Goal: Task Accomplishment & Management: Complete application form

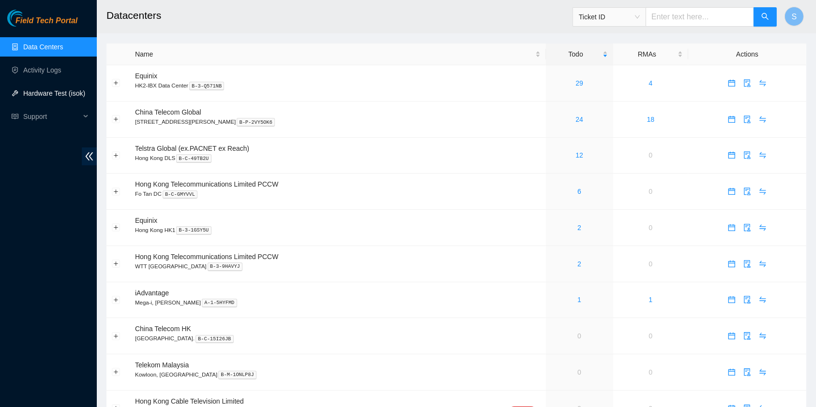
click at [64, 89] on link "Hardware Test (isok)" at bounding box center [54, 93] width 62 height 8
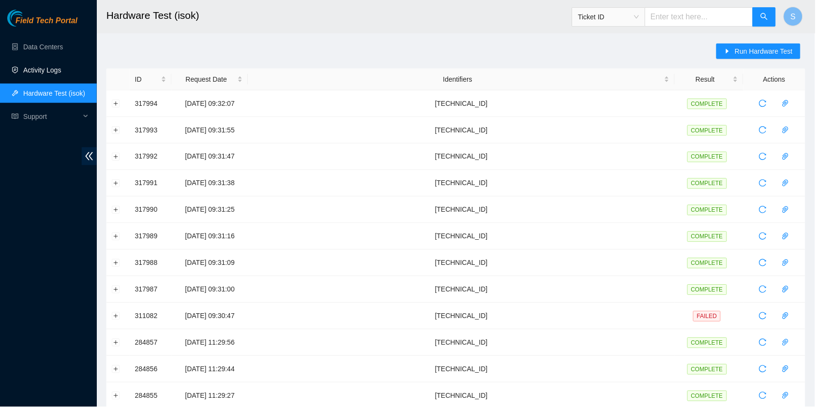
click at [55, 74] on link "Activity Logs" at bounding box center [42, 70] width 38 height 8
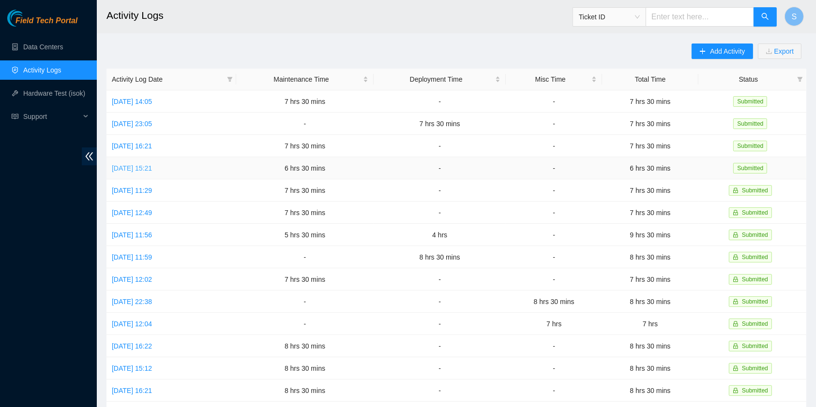
click at [144, 169] on link "[DATE] 15:21" at bounding box center [132, 168] width 40 height 8
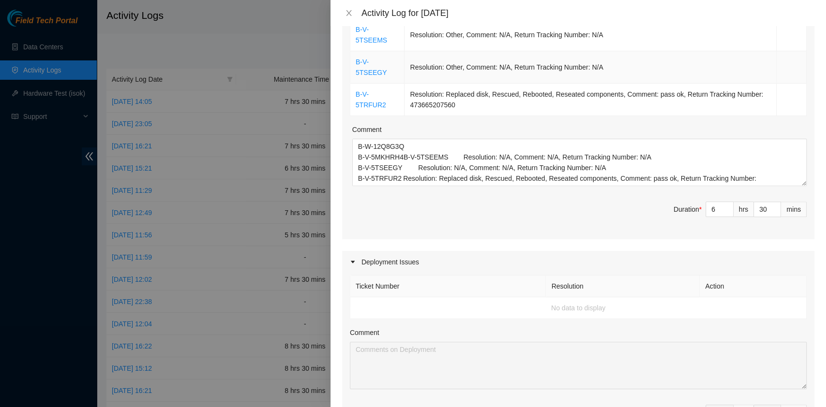
scroll to position [193, 0]
click at [351, 14] on icon "close" at bounding box center [349, 13] width 8 height 8
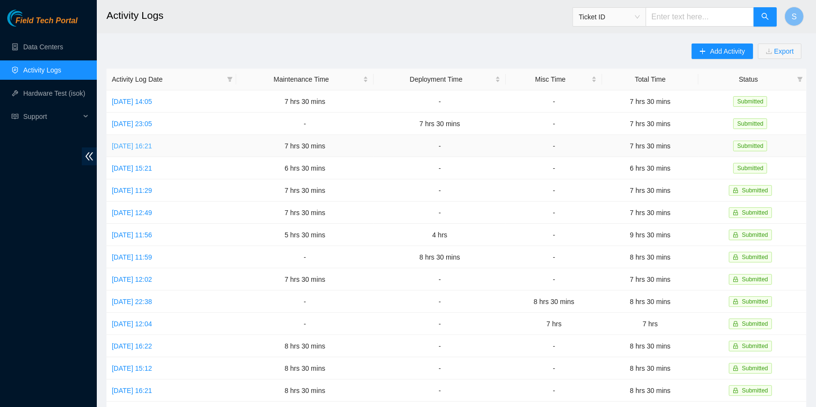
click at [143, 146] on link "[DATE] 16:21" at bounding box center [132, 146] width 40 height 8
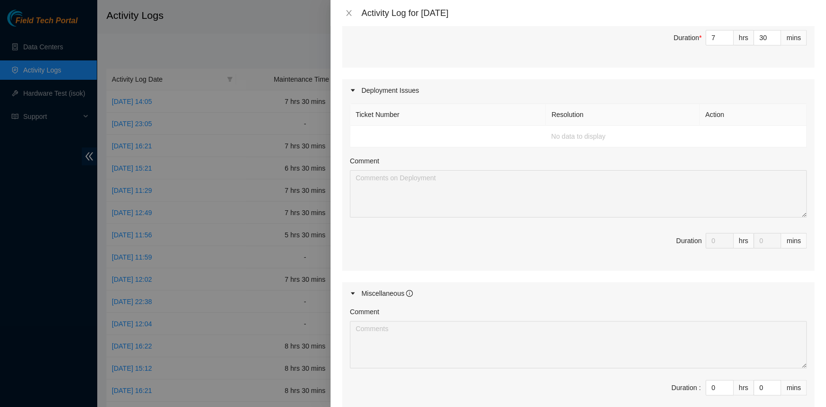
scroll to position [322, 0]
click at [351, 21] on div "Activity Log for [DATE]" at bounding box center [577, 13] width 495 height 26
click at [350, 18] on div "Activity Log for [DATE]" at bounding box center [578, 13] width 472 height 11
click at [347, 9] on icon "close" at bounding box center [349, 13] width 8 height 8
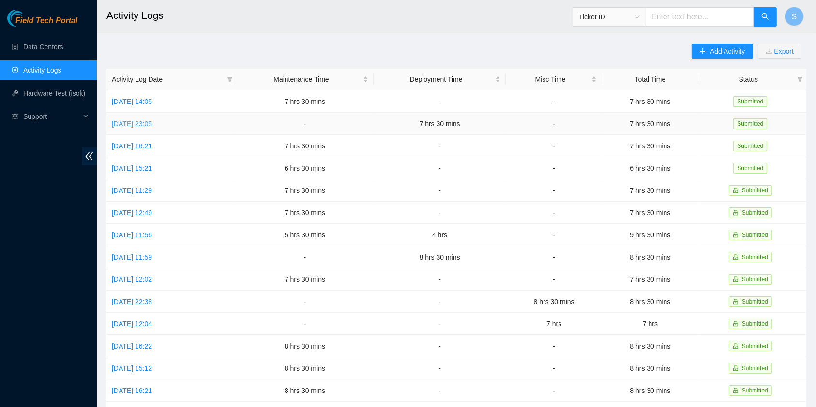
click at [152, 120] on link "[DATE] 23:05" at bounding box center [132, 124] width 40 height 8
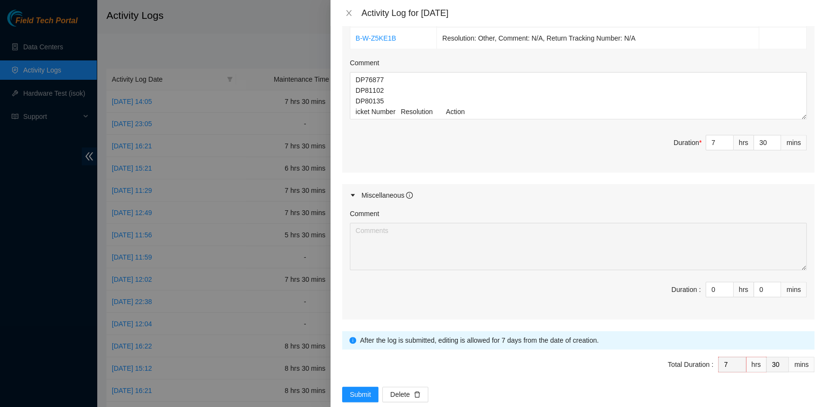
scroll to position [407, 0]
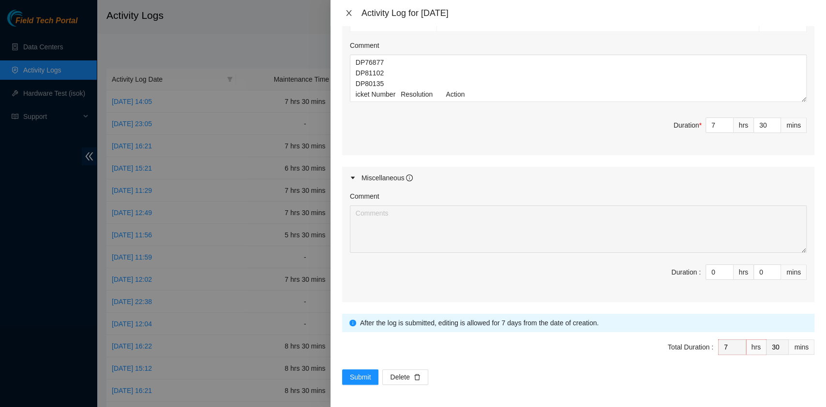
click at [354, 10] on button "Close" at bounding box center [349, 13] width 14 height 9
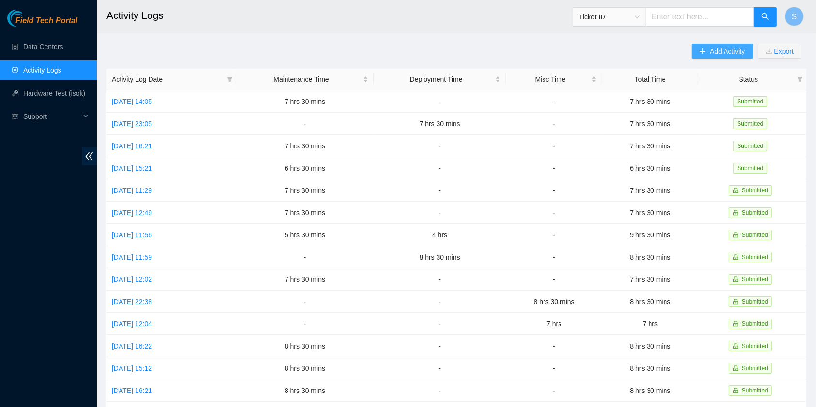
click at [721, 54] on span "Add Activity" at bounding box center [727, 51] width 35 height 11
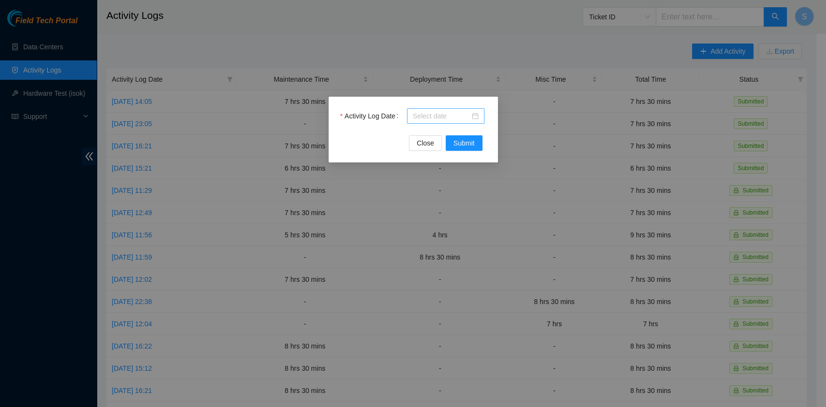
click at [426, 117] on input "Activity Log Date" at bounding box center [441, 116] width 57 height 11
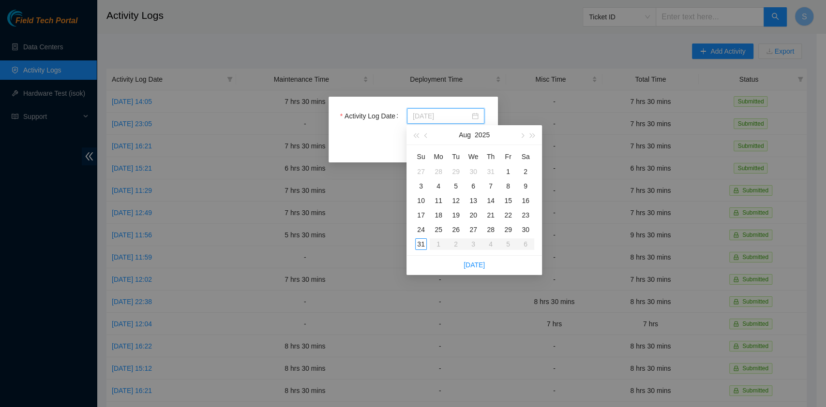
type input "[DATE]"
click at [490, 231] on div "28" at bounding box center [491, 230] width 12 height 12
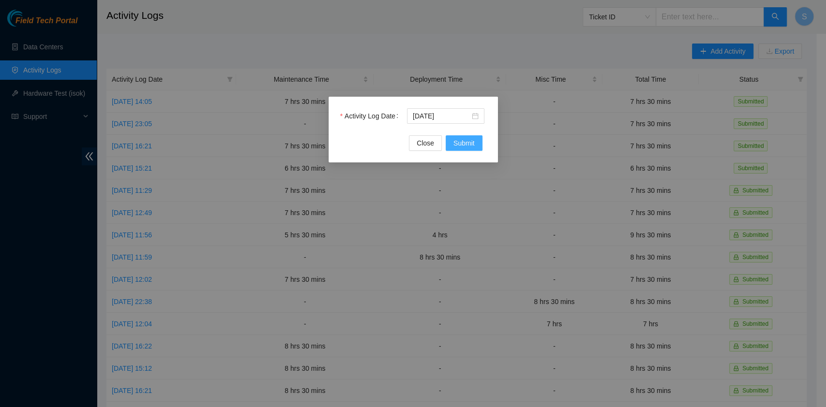
click at [472, 139] on span "Submit" at bounding box center [463, 143] width 21 height 11
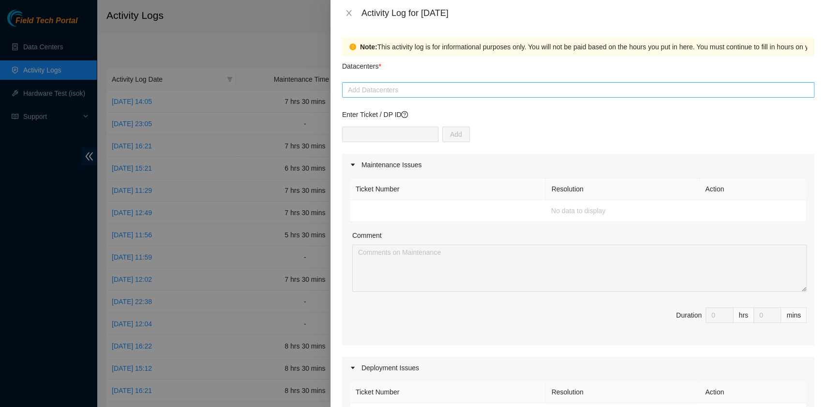
click at [414, 89] on div at bounding box center [577, 90] width 467 height 12
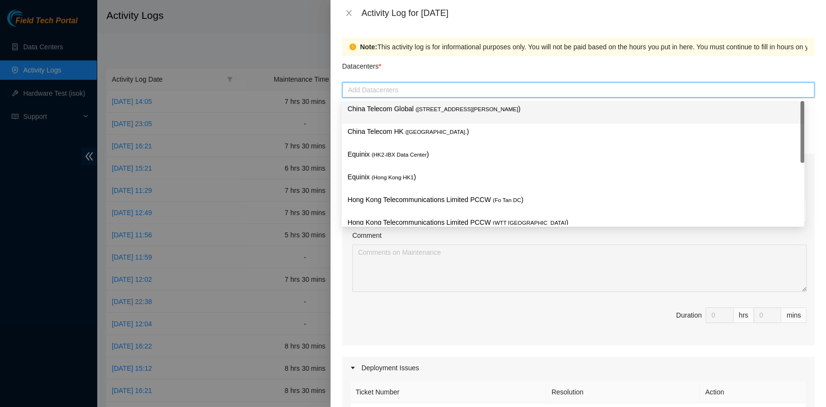
click at [421, 111] on span "( [STREET_ADDRESS][PERSON_NAME]" at bounding box center [466, 109] width 103 height 6
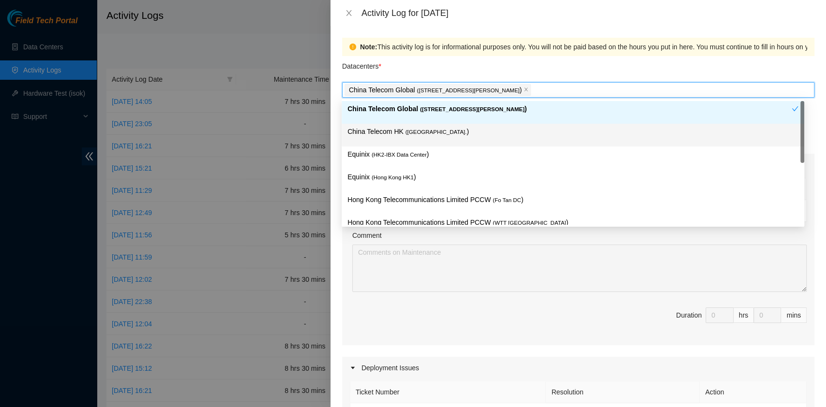
click at [412, 142] on div "China Telecom HK ( [GEOGRAPHIC_DATA] )" at bounding box center [572, 135] width 451 height 18
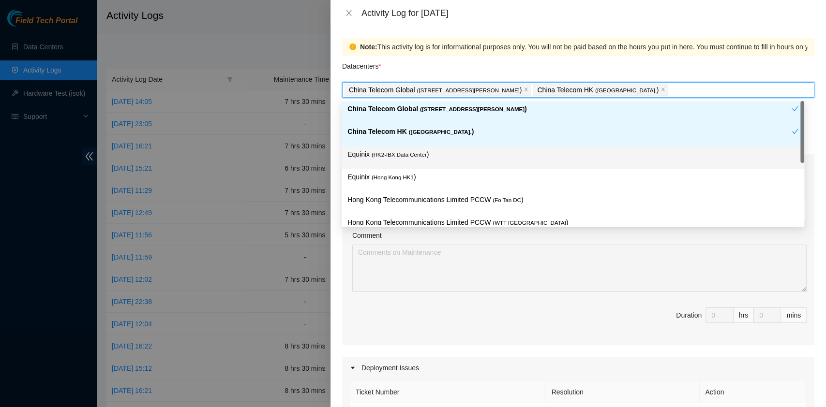
click at [408, 160] on p "Equinix ( HK2-IBX Data Center )" at bounding box center [572, 154] width 451 height 11
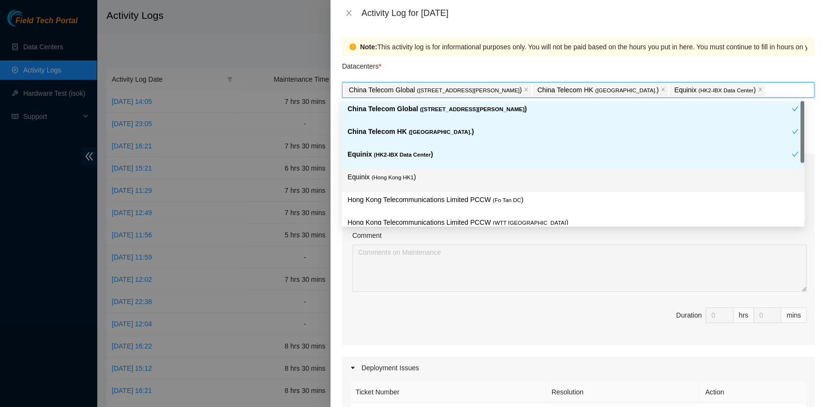
click at [408, 190] on div "Equinix ( [GEOGRAPHIC_DATA] HK1 )" at bounding box center [572, 180] width 462 height 23
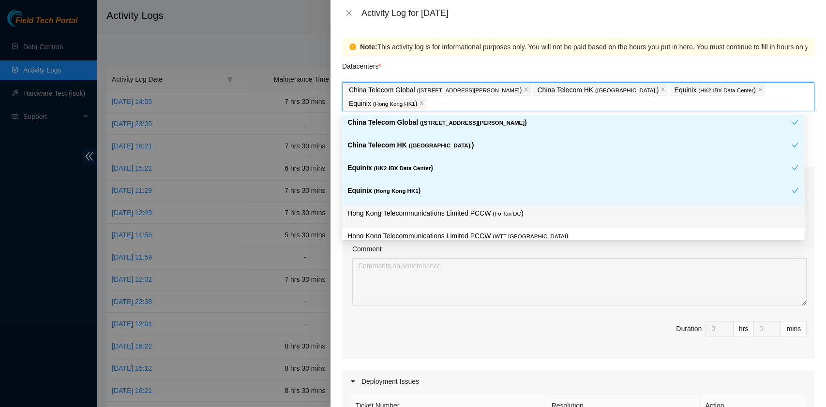
drag, startPoint x: 411, startPoint y: 208, endPoint x: 426, endPoint y: 218, distance: 17.7
click at [412, 208] on p "Hong Kong Telecommunications Limited PCCW ( Fo Tan DC )" at bounding box center [572, 213] width 451 height 11
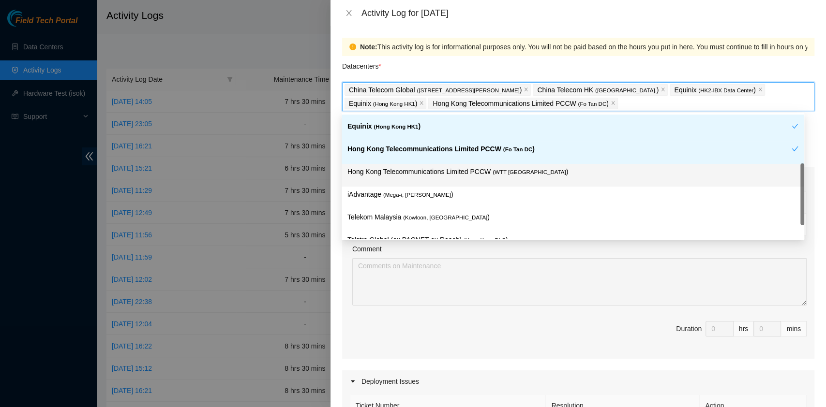
click at [474, 178] on div "Hong Kong Telecommunications Limited PCCW ( WTT [GEOGRAPHIC_DATA] )" at bounding box center [572, 175] width 451 height 18
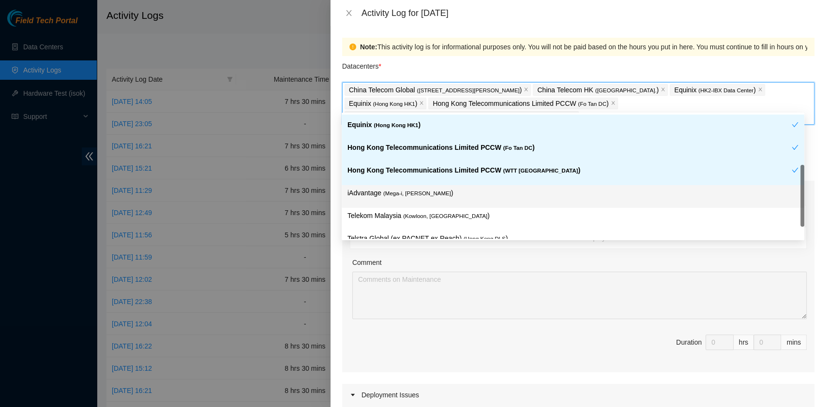
click at [452, 198] on div "iAdvantage ( Mega-i, Chai Wan )" at bounding box center [572, 197] width 451 height 18
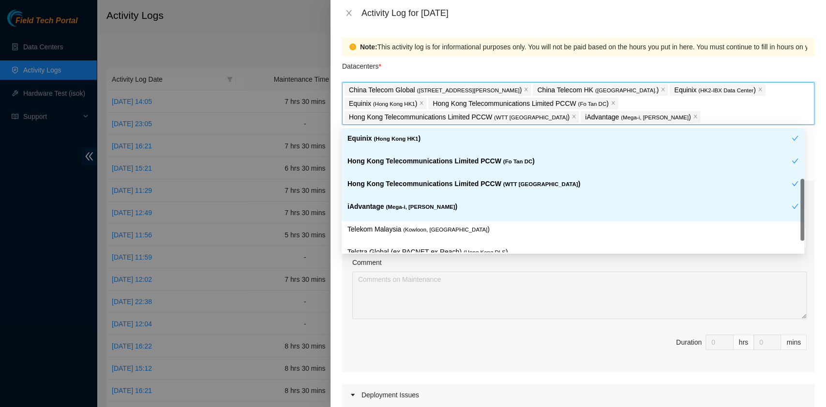
click at [450, 220] on div "iAdvantage ( Mega-i, Chai Wan )" at bounding box center [572, 210] width 462 height 23
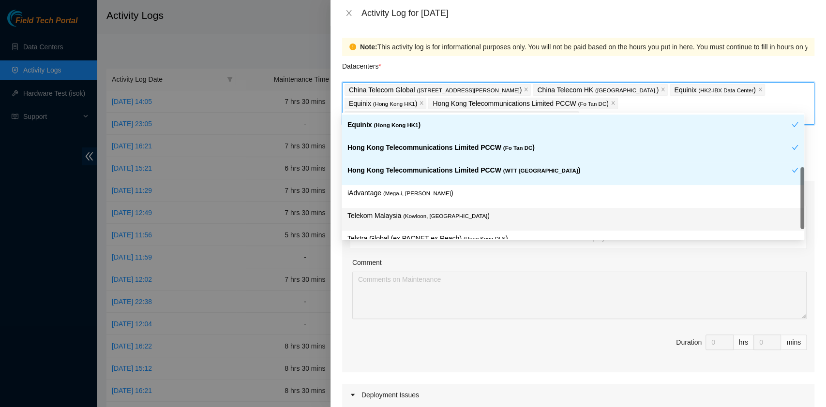
scroll to position [80, 0]
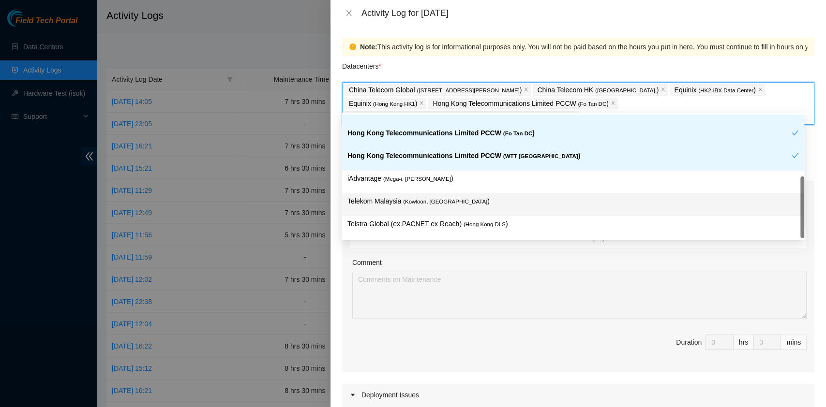
click at [467, 199] on p "Telekom Malaysia ( [GEOGRAPHIC_DATA], [GEOGRAPHIC_DATA] )" at bounding box center [572, 201] width 451 height 11
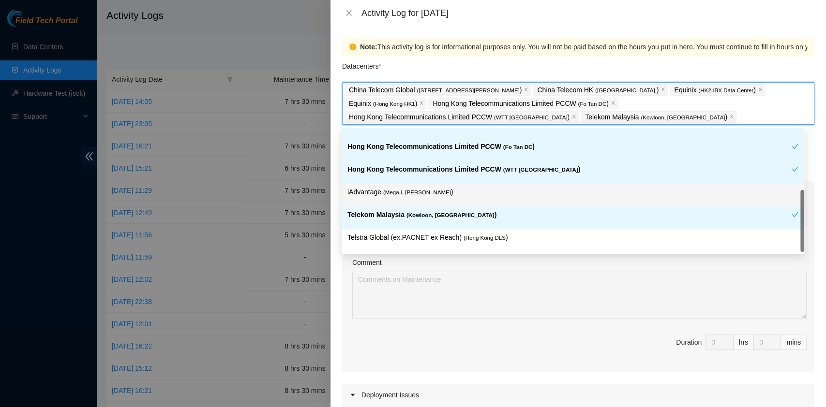
click at [440, 182] on div "Hong Kong Telecommunications Limited PCCW ( WTT [GEOGRAPHIC_DATA] )" at bounding box center [572, 173] width 462 height 23
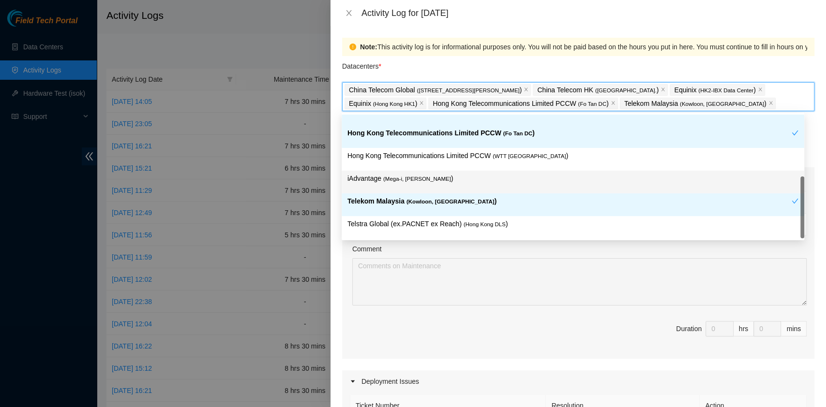
click at [439, 188] on div "iAdvantage ( Mega-i, Chai Wan )" at bounding box center [572, 182] width 451 height 18
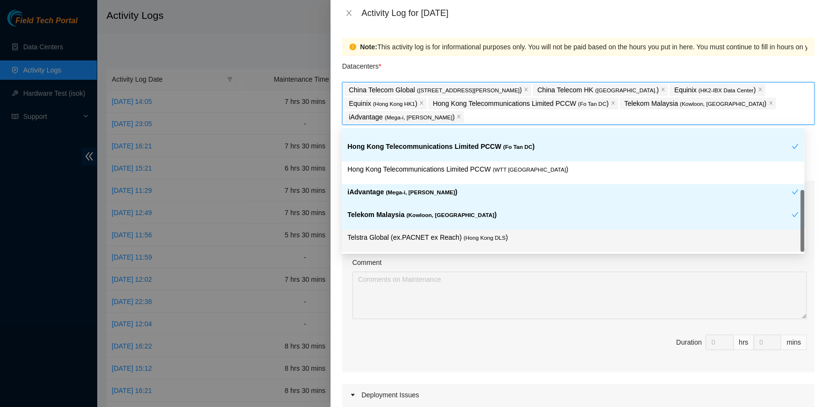
click at [480, 236] on span "( Hong Kong DLS" at bounding box center [484, 238] width 42 height 6
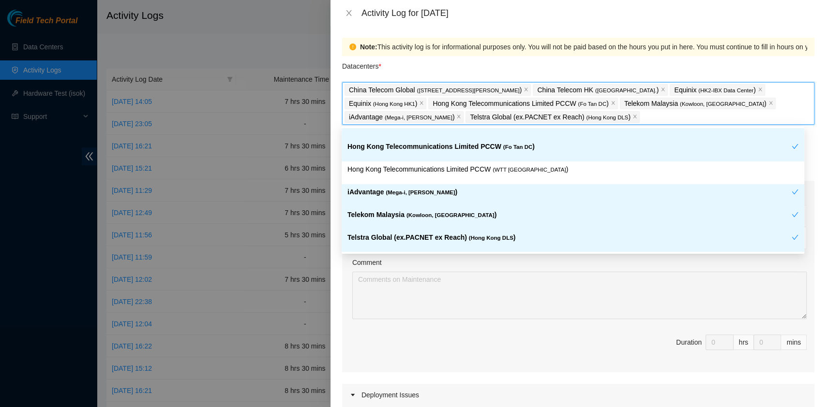
click at [477, 188] on p "iAdvantage ( Mega-i, Chai Wan )" at bounding box center [569, 192] width 444 height 11
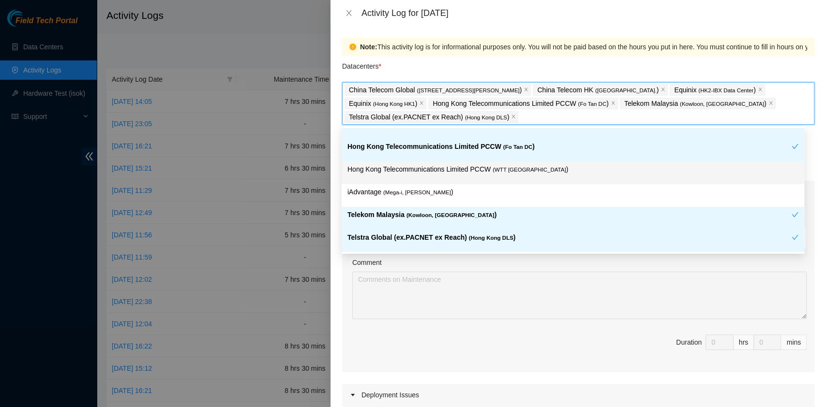
click at [476, 168] on p "Hong Kong Telecommunications Limited PCCW ( WTT [GEOGRAPHIC_DATA] )" at bounding box center [572, 169] width 451 height 11
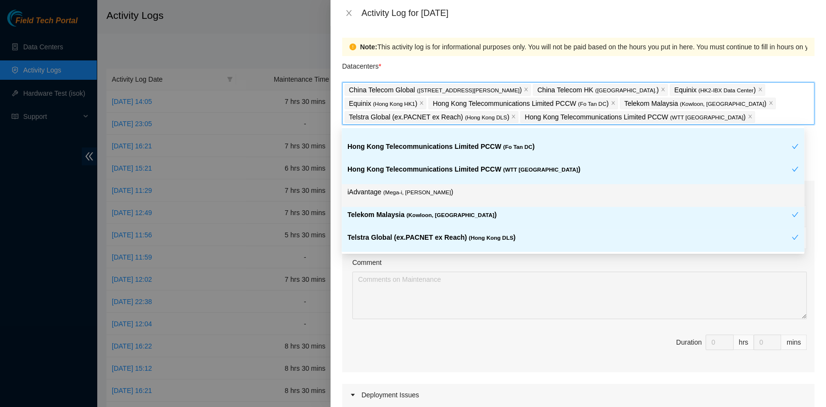
click at [472, 196] on p "iAdvantage ( Mega-i, Chai Wan )" at bounding box center [572, 192] width 451 height 11
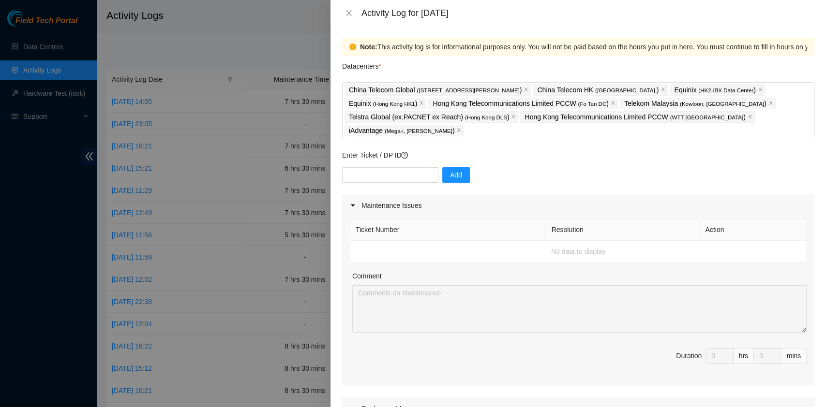
click at [602, 219] on th "Resolution" at bounding box center [623, 230] width 154 height 22
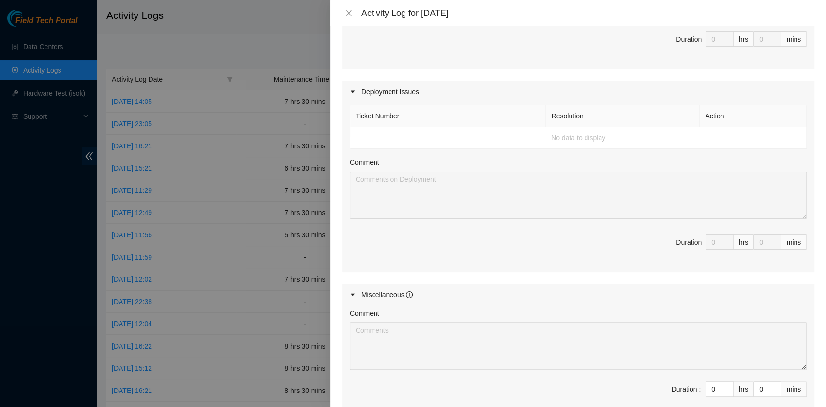
scroll to position [421, 0]
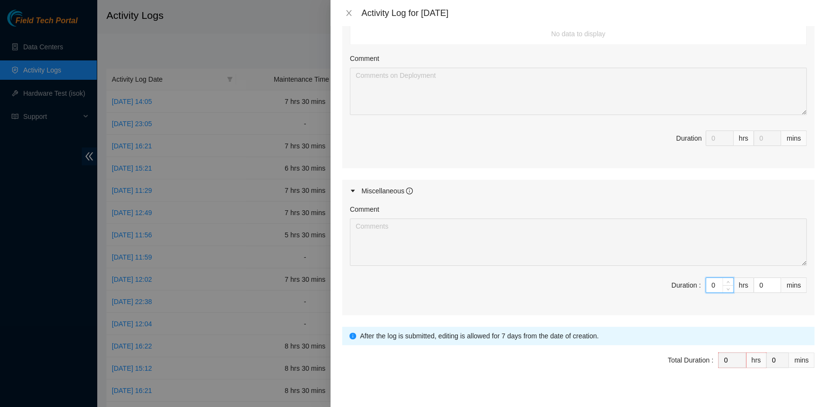
click at [706, 278] on input "0" at bounding box center [719, 285] width 27 height 15
drag, startPoint x: 704, startPoint y: 272, endPoint x: 674, endPoint y: 273, distance: 30.5
click at [674, 278] on span "Duration : 0 hrs 0 mins" at bounding box center [578, 291] width 457 height 27
type input "8"
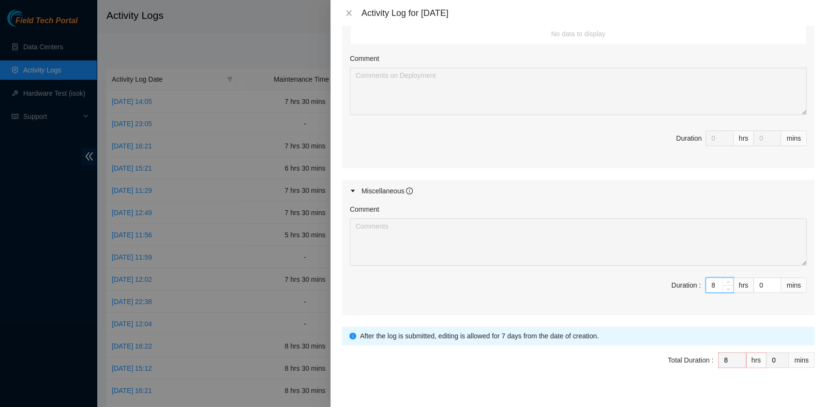
type input "8"
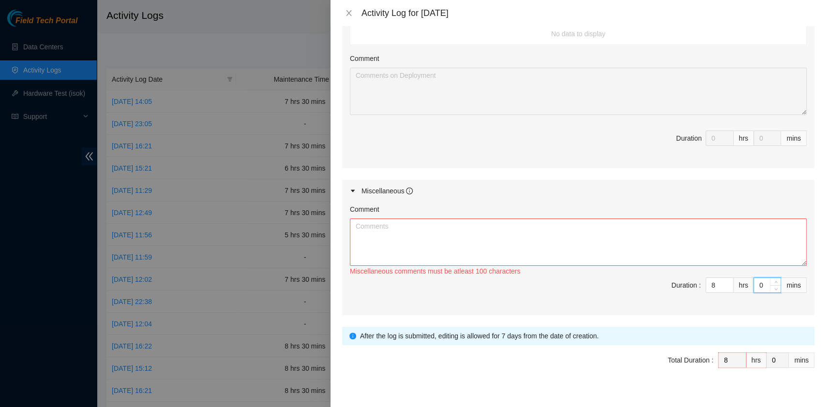
type input "3"
type input "30"
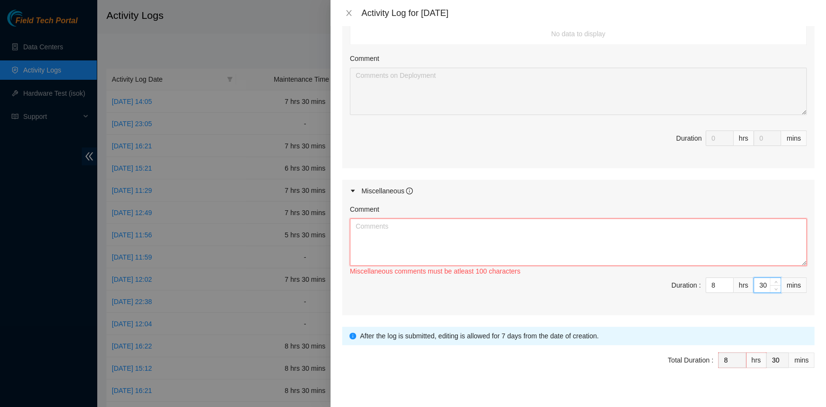
click at [468, 219] on textarea "Comment" at bounding box center [578, 242] width 457 height 47
paste textarea "Comment Comment Comment ……………………………………………………. Arranging and coordinating statio…"
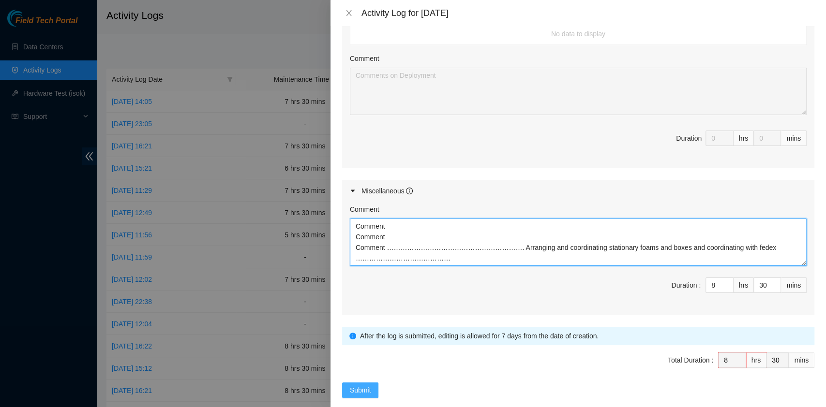
type textarea "Comment Comment Comment ……………………………………………………. Arranging and coordinating statio…"
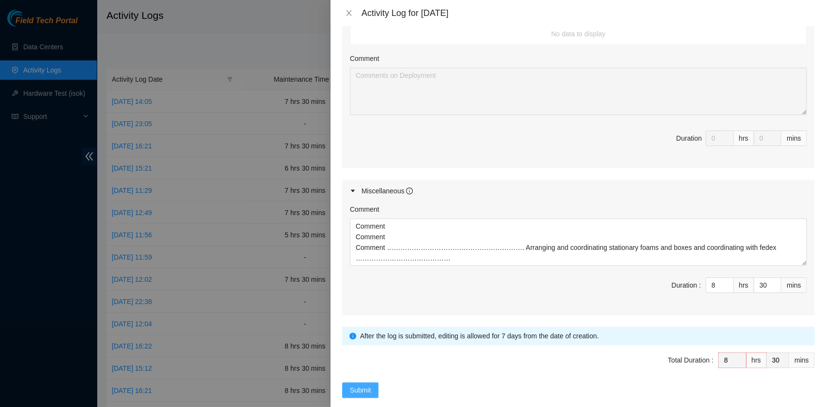
drag, startPoint x: 357, startPoint y: 372, endPoint x: 386, endPoint y: 381, distance: 30.2
click at [358, 385] on span "Submit" at bounding box center [360, 390] width 21 height 11
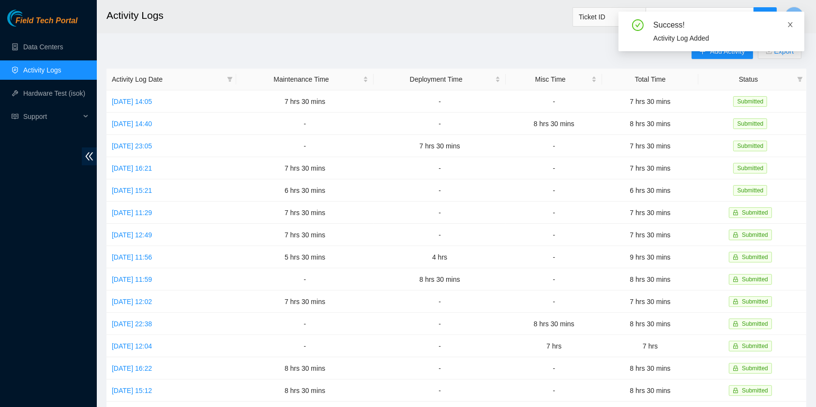
click at [791, 28] on icon "close" at bounding box center [789, 24] width 7 height 7
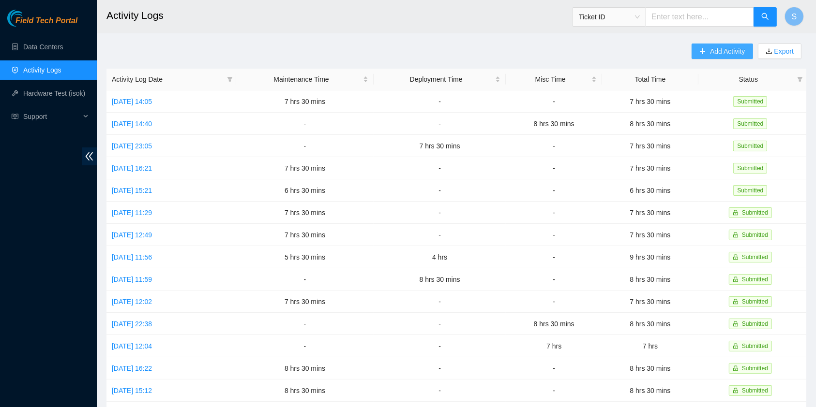
click at [710, 49] on span "Add Activity" at bounding box center [727, 51] width 35 height 11
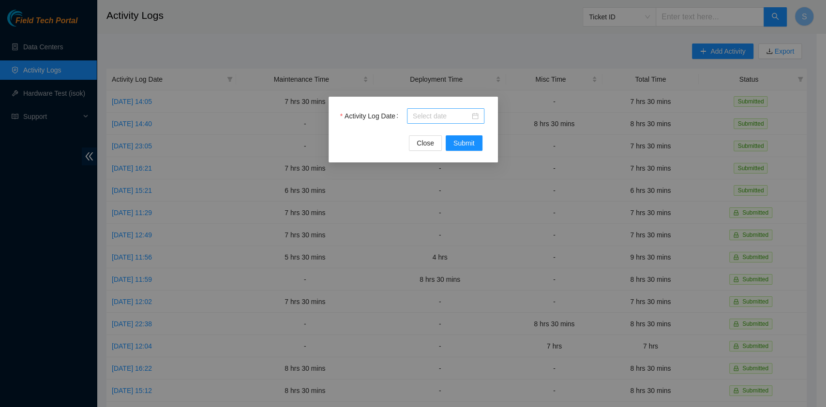
click at [438, 111] on input "Activity Log Date" at bounding box center [441, 116] width 57 height 11
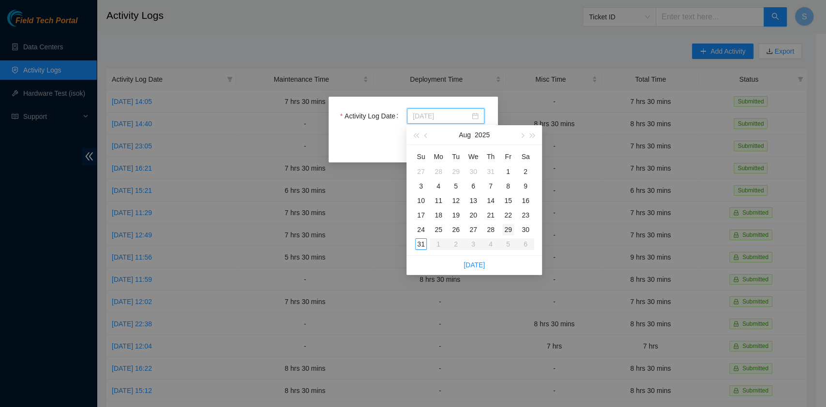
type input "[DATE]"
click at [505, 230] on div "29" at bounding box center [508, 230] width 12 height 12
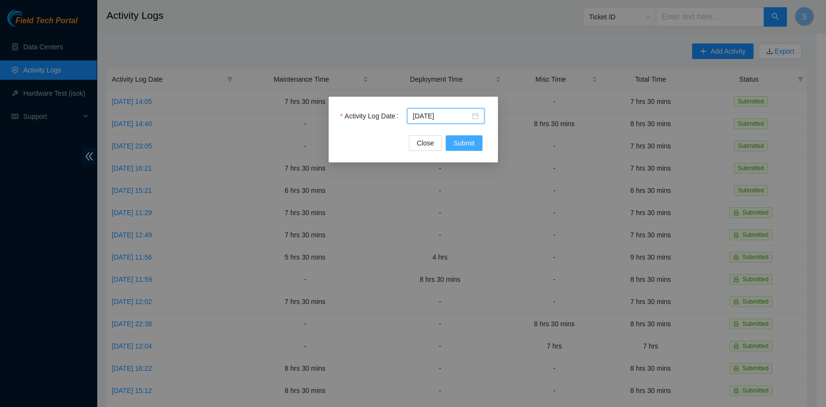
click at [474, 142] on button "Submit" at bounding box center [463, 142] width 37 height 15
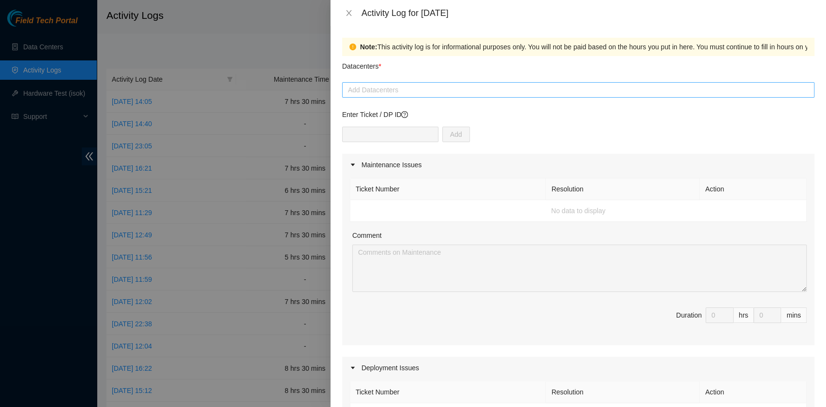
click at [447, 92] on div at bounding box center [577, 90] width 467 height 12
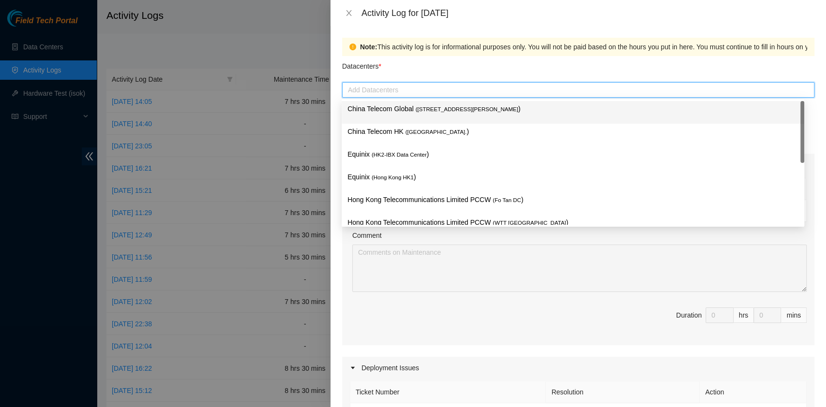
click at [442, 111] on span "( [STREET_ADDRESS][PERSON_NAME]" at bounding box center [466, 109] width 103 height 6
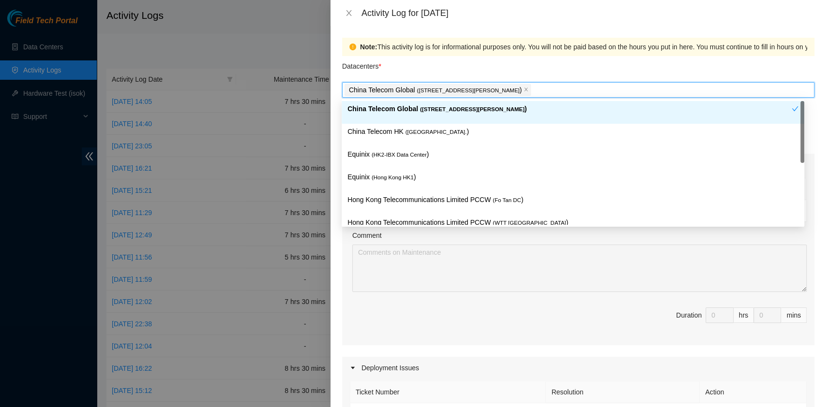
click at [434, 122] on div "China Telecom Global ( [STREET_ADDRESS][PERSON_NAME] )" at bounding box center [572, 112] width 462 height 23
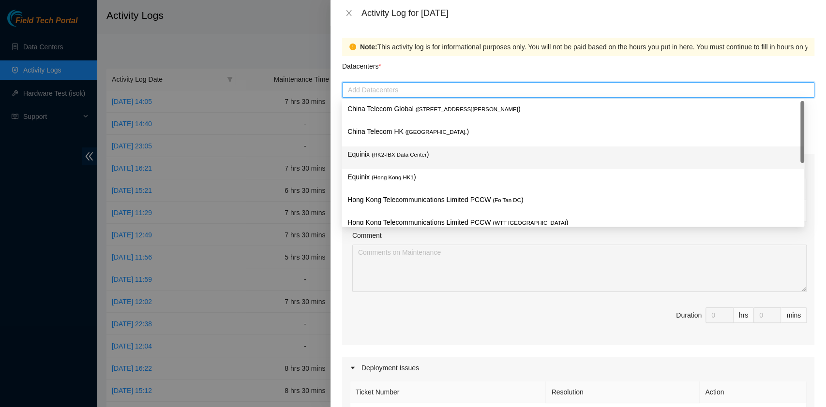
click at [417, 152] on span "( HK2-IBX Data Center" at bounding box center [398, 155] width 55 height 6
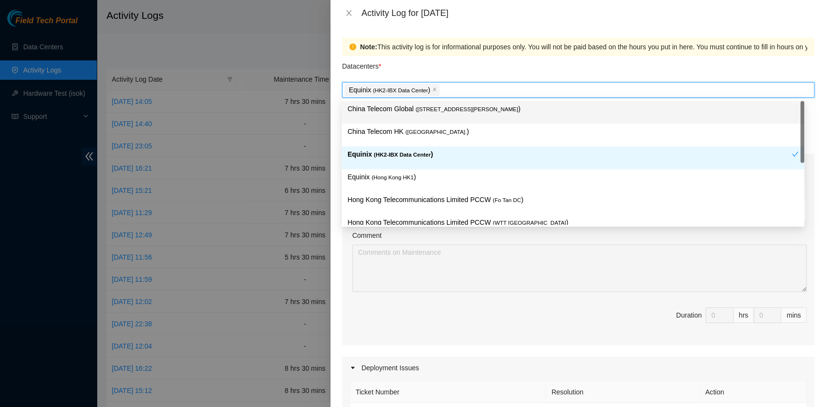
click at [415, 106] on span "( [STREET_ADDRESS][PERSON_NAME]" at bounding box center [466, 109] width 103 height 6
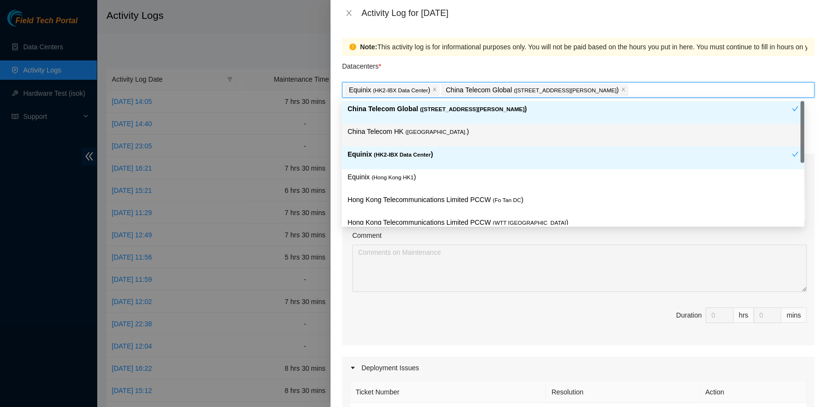
click at [415, 129] on span "( [GEOGRAPHIC_DATA]." at bounding box center [435, 132] width 61 height 6
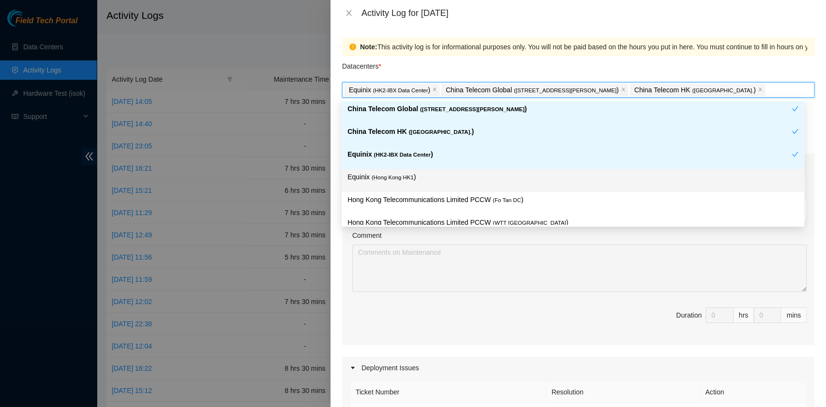
click at [412, 180] on p "Equinix ( [GEOGRAPHIC_DATA] HK1 )" at bounding box center [572, 177] width 451 height 11
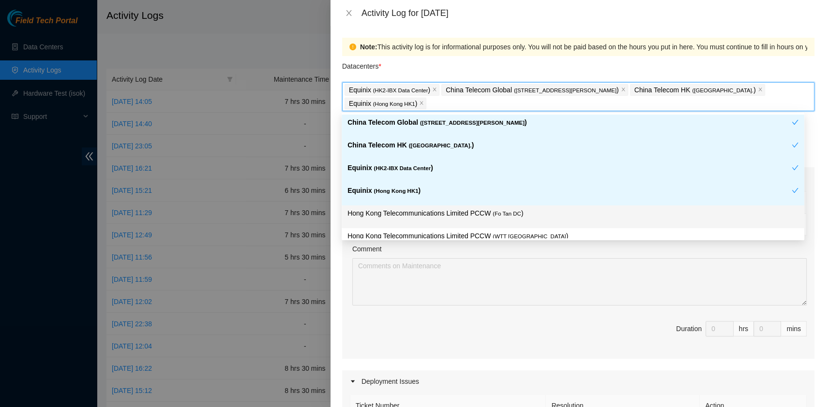
click at [465, 216] on p "Hong Kong Telecommunications Limited PCCW ( Fo Tan DC )" at bounding box center [572, 213] width 451 height 11
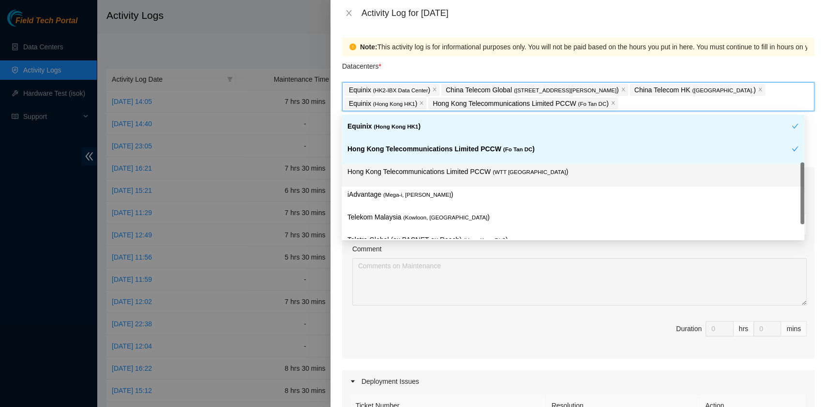
click at [497, 176] on p "Hong Kong Telecommunications Limited PCCW ( WTT [GEOGRAPHIC_DATA] )" at bounding box center [572, 171] width 451 height 11
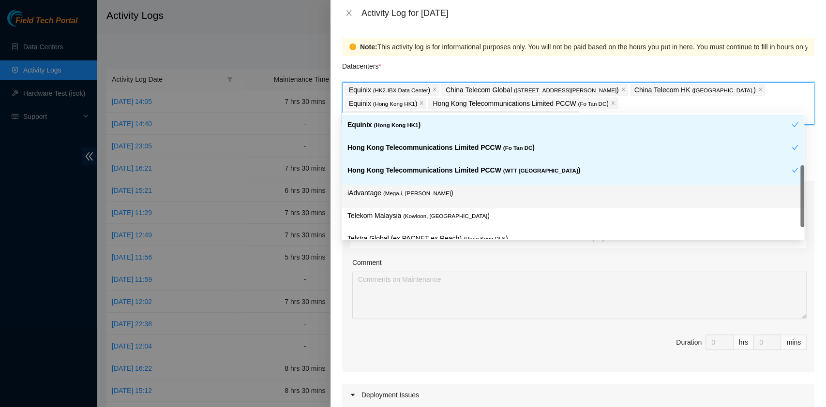
click at [441, 194] on p "iAdvantage ( Mega-i, Chai Wan )" at bounding box center [572, 193] width 451 height 11
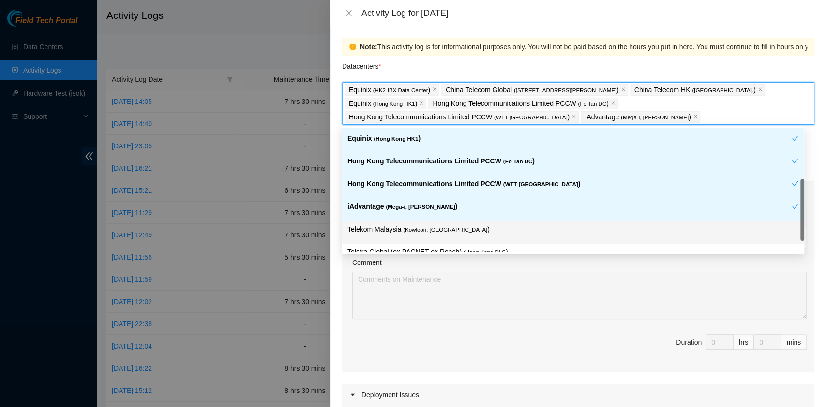
drag, startPoint x: 445, startPoint y: 231, endPoint x: 468, endPoint y: 234, distance: 22.9
click at [445, 232] on span "( Kowloon, [GEOGRAPHIC_DATA]" at bounding box center [445, 230] width 84 height 6
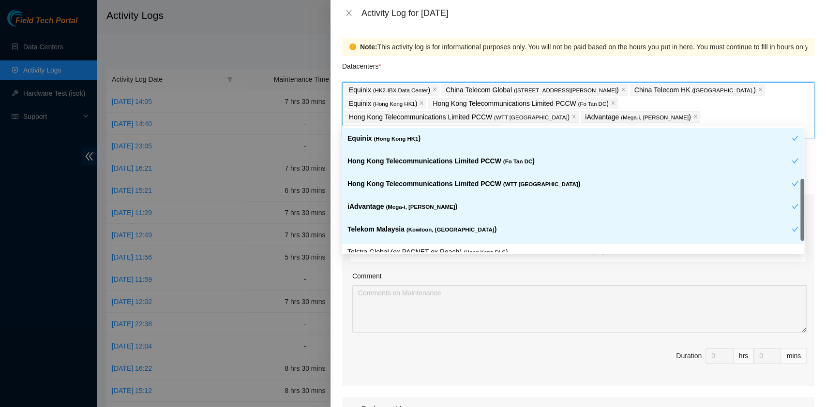
scroll to position [80, 0]
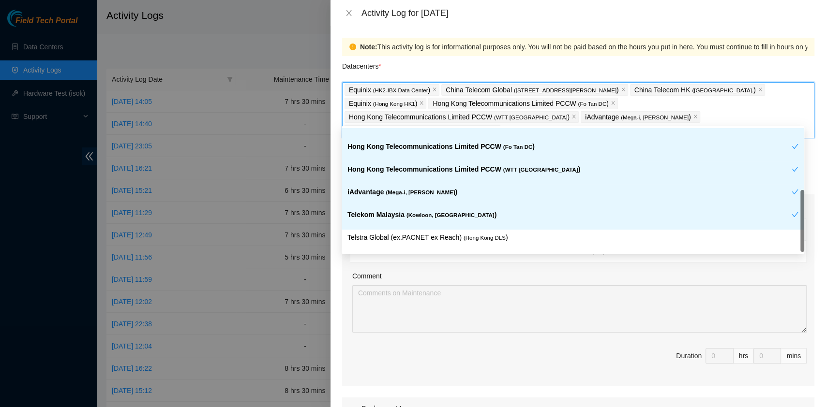
click at [472, 232] on p "Telstra Global (ex.PACNET ex Reach) ( [GEOGRAPHIC_DATA] DLS )" at bounding box center [572, 237] width 451 height 11
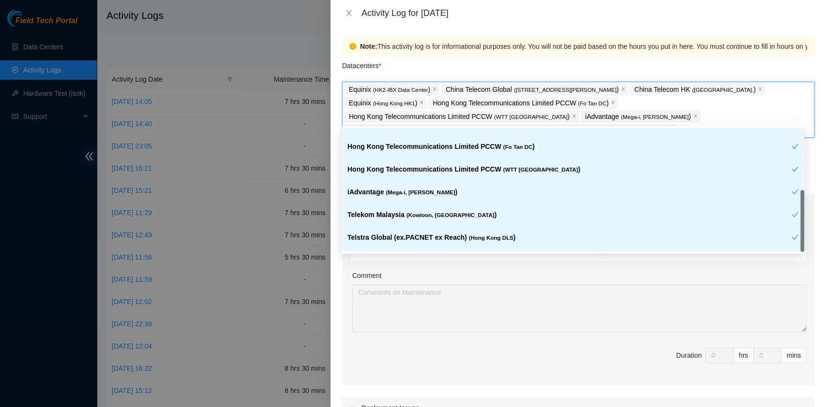
scroll to position [1, 0]
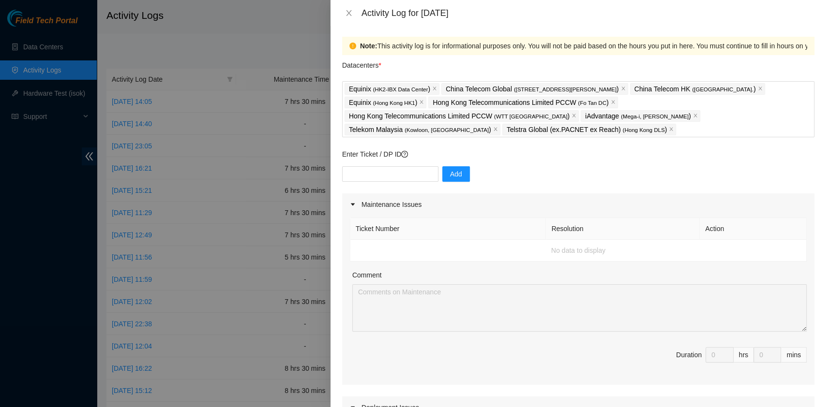
click at [566, 172] on div "Add" at bounding box center [578, 179] width 472 height 27
click at [390, 166] on input "text" at bounding box center [390, 173] width 96 height 15
paste input "B-V-5UGZSFE"
type input "B-V-5UGZSFE"
click at [442, 166] on button "Add" at bounding box center [456, 173] width 28 height 15
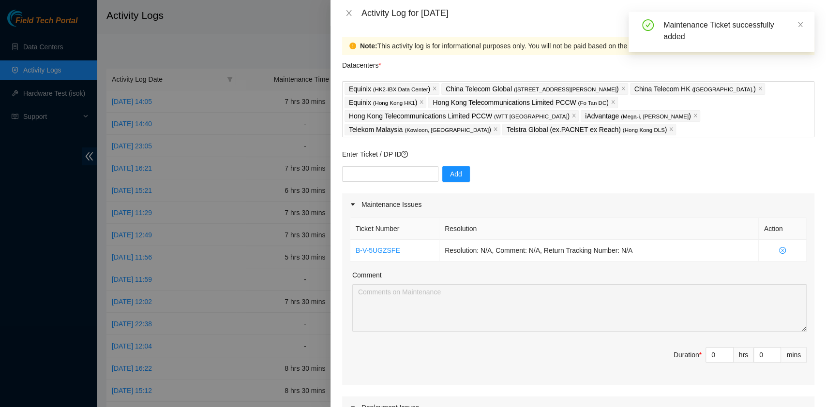
click at [625, 193] on div "Maintenance Issues" at bounding box center [578, 204] width 472 height 22
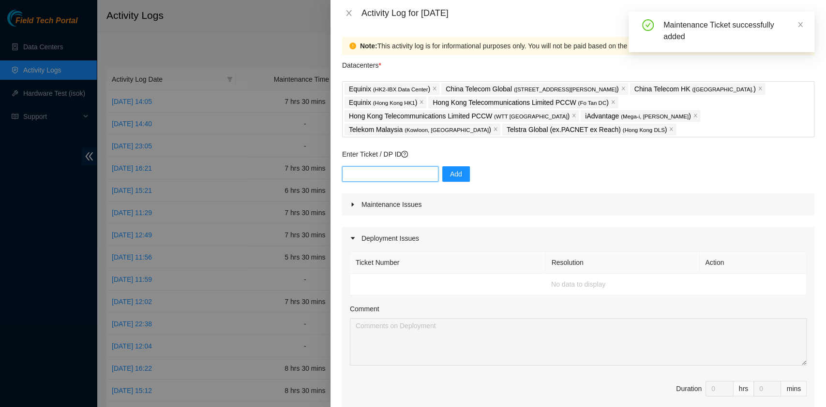
click at [374, 166] on input "text" at bounding box center [390, 173] width 96 height 15
paste input "B-V-5S2KUN2"
type input "B-V-5S2KUN2"
click at [460, 166] on button "Add" at bounding box center [456, 173] width 28 height 15
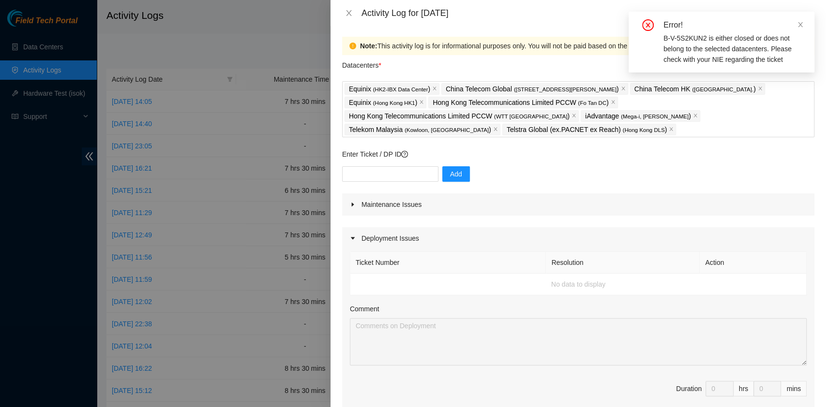
drag, startPoint x: 556, startPoint y: 218, endPoint x: 429, endPoint y: 196, distance: 129.0
click at [556, 227] on div "Deployment Issues" at bounding box center [578, 238] width 472 height 22
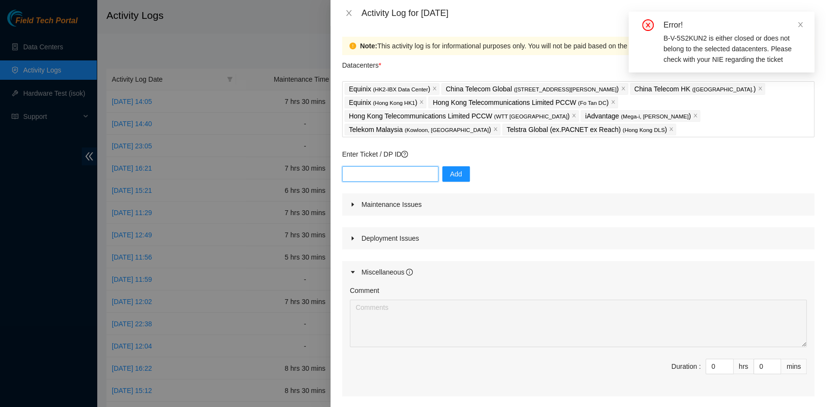
click at [391, 166] on input "text" at bounding box center [390, 173] width 96 height 15
paste input "B-V-5RC0WQQ"
type input "B-V-5RC0WQQ"
click at [461, 166] on button "Add" at bounding box center [456, 173] width 28 height 15
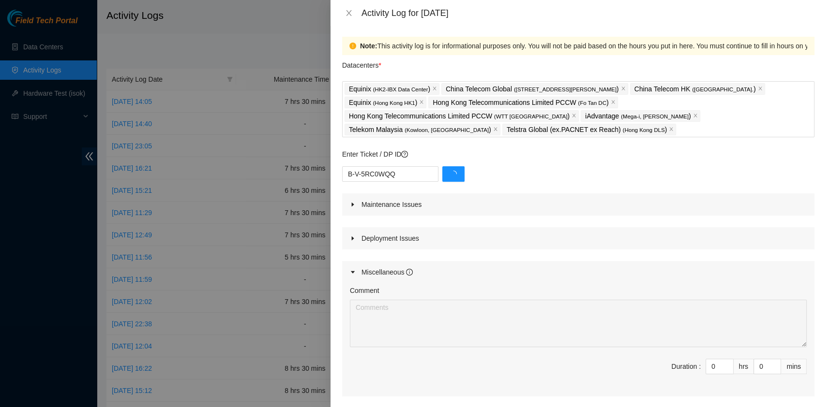
click at [458, 166] on div "B-V-5RC0WQQ" at bounding box center [578, 179] width 472 height 27
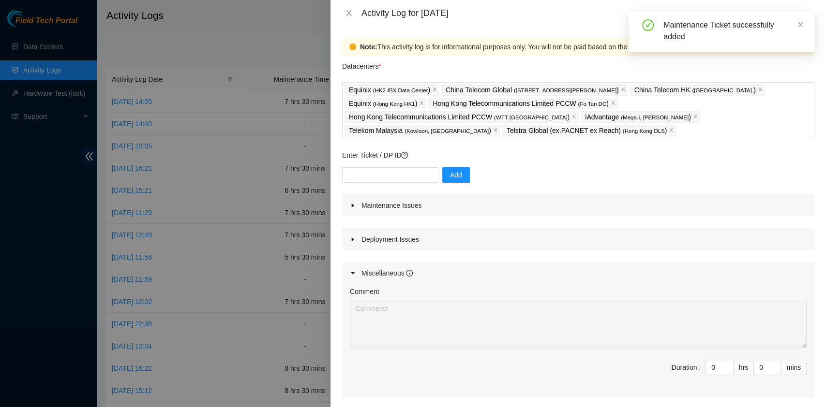
scroll to position [0, 0]
click at [442, 203] on div "Maintenance Issues Ticket Number Resolution Action B-V-5RC0WQQ Resolution: N/A,…" at bounding box center [578, 295] width 472 height 203
click at [416, 195] on div "Maintenance Issues" at bounding box center [578, 205] width 472 height 22
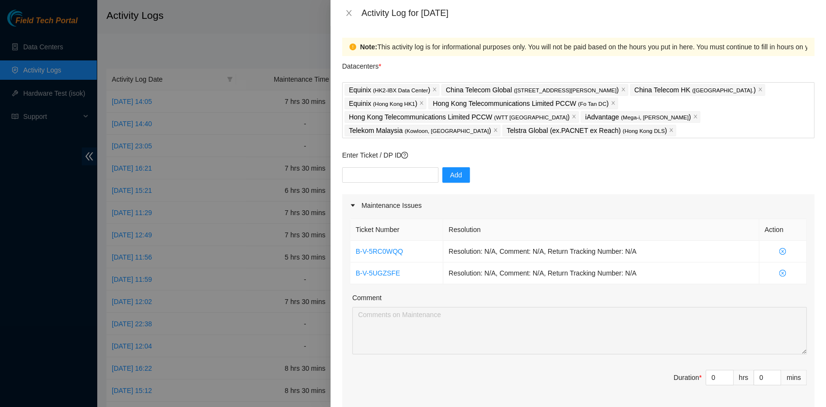
drag, startPoint x: 792, startPoint y: 261, endPoint x: 341, endPoint y: 230, distance: 452.3
click at [341, 230] on div "Note: This activity log is for informational purposes only. You will not be pai…" at bounding box center [577, 216] width 495 height 381
drag, startPoint x: 705, startPoint y: 369, endPoint x: 685, endPoint y: 365, distance: 20.2
click at [685, 370] on span "Duration * 0 hrs 0 mins" at bounding box center [578, 383] width 457 height 27
type input "7"
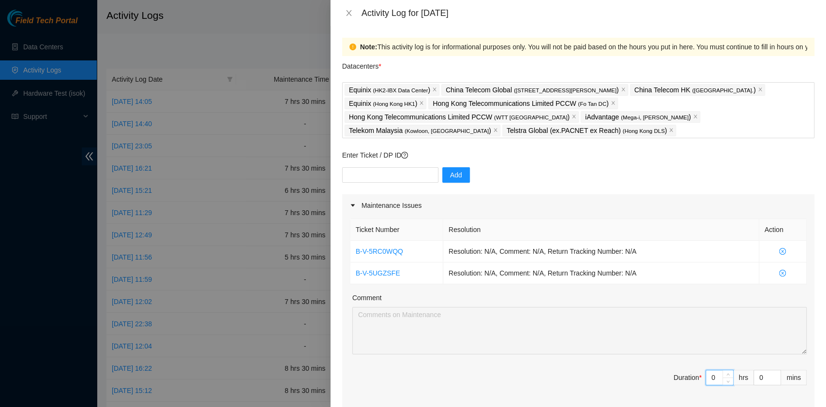
type input "7"
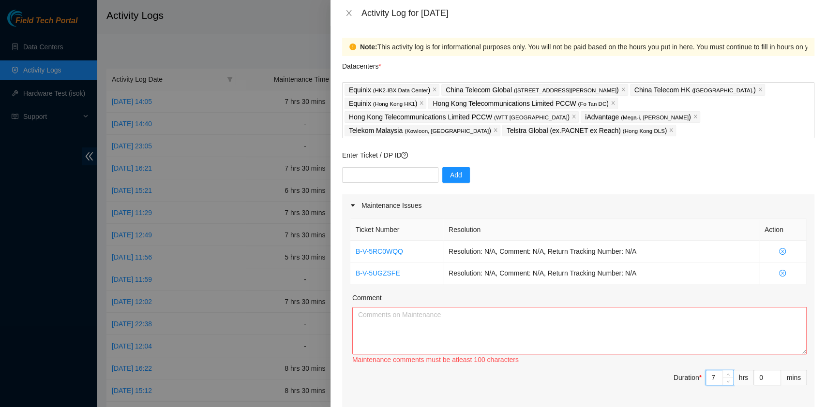
type input "7"
click at [515, 318] on textarea "Comment" at bounding box center [579, 330] width 454 height 47
paste textarea "Ticket Number Resolution Action B-V-5RC0WQQ Resolution: N/A, Comment: N/A, Retu…"
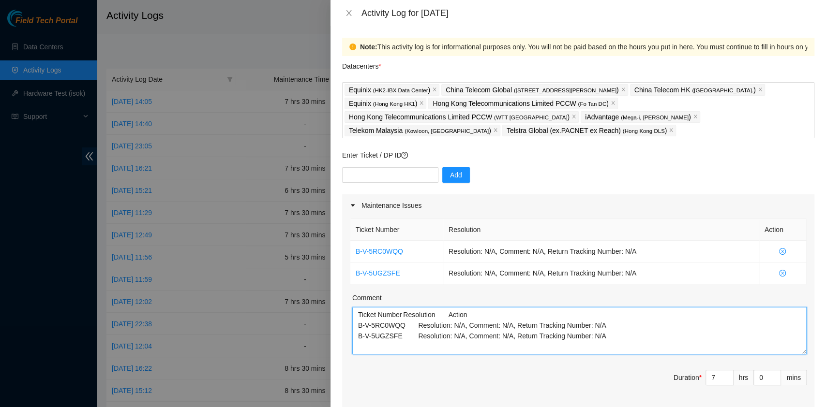
click at [624, 327] on textarea "Ticket Number Resolution Action B-V-5RC0WQQ Resolution: N/A, Comment: N/A, Retu…" at bounding box center [579, 330] width 454 height 47
paste textarea "B-W-13G8ME8 Resolution: Reseated components, Rebooted, Rescued, Comment: Node 0…"
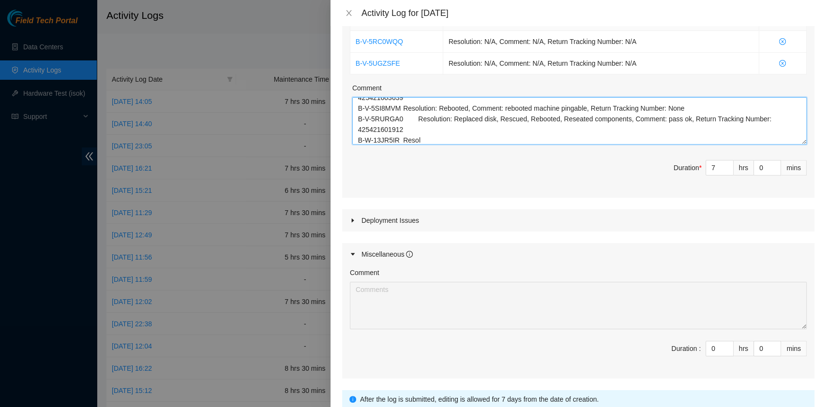
scroll to position [74, 0]
drag, startPoint x: 401, startPoint y: 123, endPoint x: 425, endPoint y: 126, distance: 23.3
click at [425, 126] on textarea "Ticket Number Resolution Action B-V-5RC0WQQ Resolution: N/A, Comment: N/A, Retu…" at bounding box center [579, 120] width 454 height 47
drag, startPoint x: 406, startPoint y: 104, endPoint x: 721, endPoint y: 102, distance: 314.9
click at [719, 104] on textarea "Ticket Number Resolution Action B-V-5RC0WQQ Resolution: N/A, Comment: N/A, Retu…" at bounding box center [579, 120] width 454 height 47
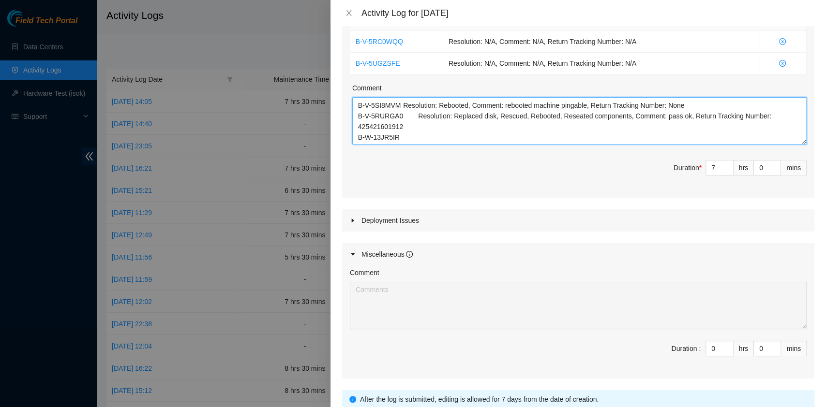
drag, startPoint x: 751, startPoint y: 106, endPoint x: 402, endPoint y: 103, distance: 348.8
click at [402, 103] on textarea "Ticket Number Resolution Action B-V-5RC0WQQ Resolution: N/A, Comment: N/A, Retu…" at bounding box center [579, 120] width 454 height 47
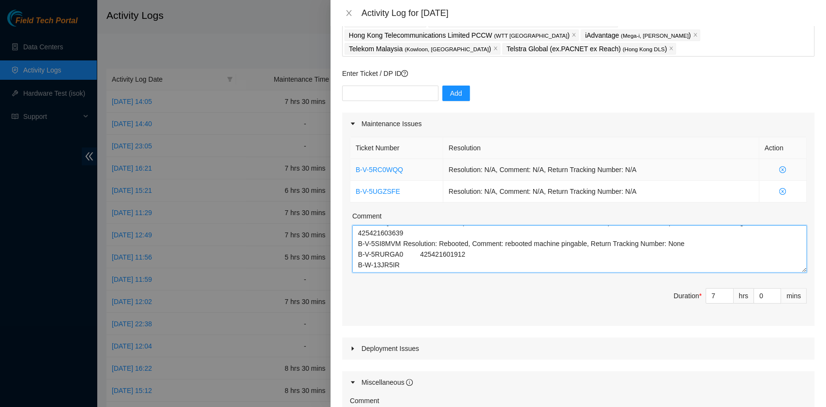
scroll to position [81, 0]
drag, startPoint x: 680, startPoint y: 231, endPoint x: 403, endPoint y: 230, distance: 276.2
click at [403, 230] on textarea "Ticket Number Resolution Action B-V-5RC0WQQ Resolution: N/A, Comment: N/A, Retu…" at bounding box center [579, 249] width 454 height 47
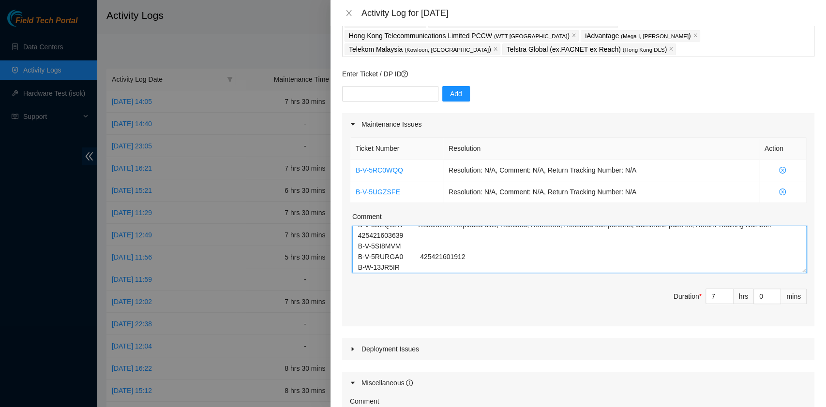
scroll to position [63, 0]
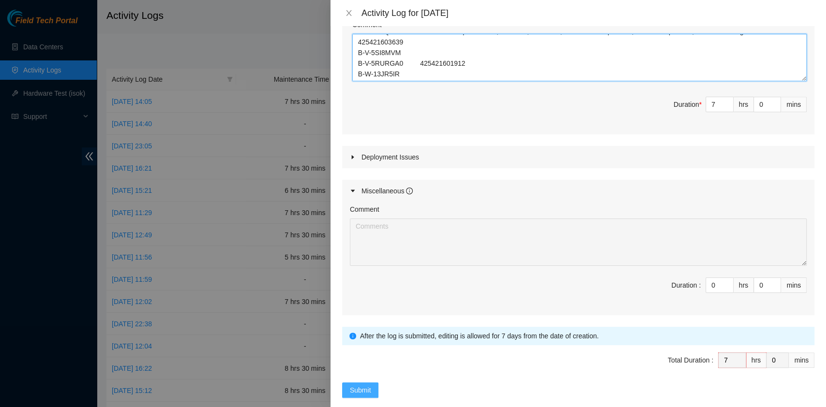
type textarea "Ticket Number Resolution Action B-V-5RC0WQQ Resolution: N/A, Comment: N/A, Retu…"
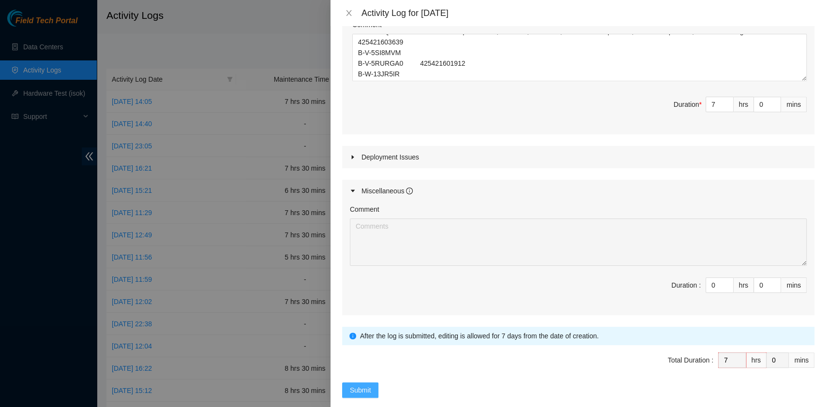
click at [363, 385] on span "Submit" at bounding box center [360, 390] width 21 height 11
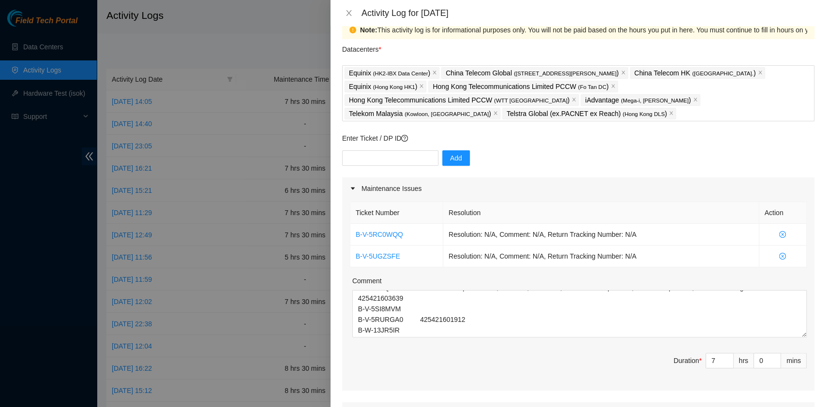
scroll to position [0, 0]
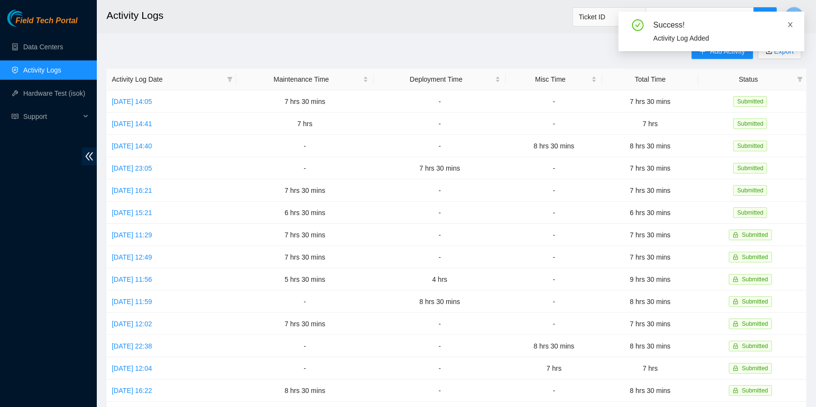
click at [793, 22] on icon "close" at bounding box center [789, 24] width 7 height 7
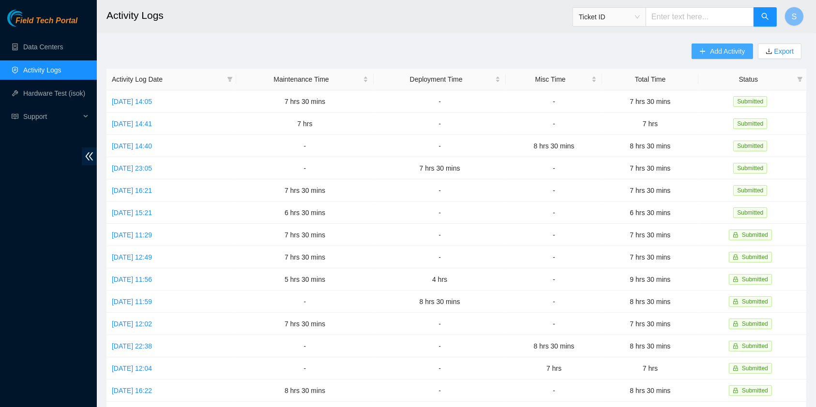
click at [721, 53] on span "Add Activity" at bounding box center [727, 51] width 35 height 11
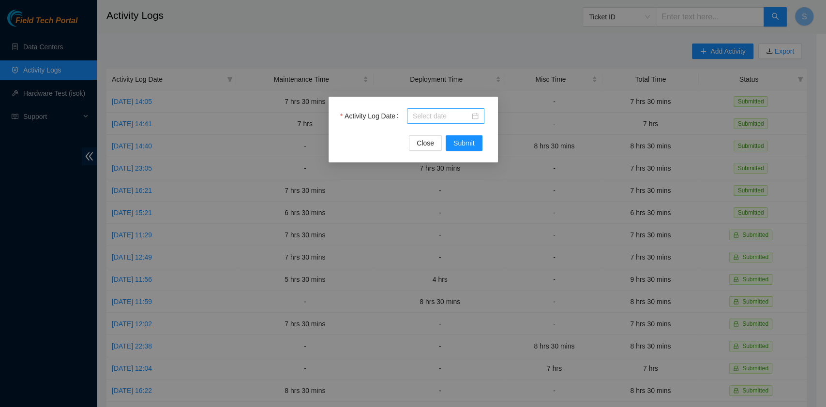
click at [460, 122] on div at bounding box center [445, 115] width 77 height 15
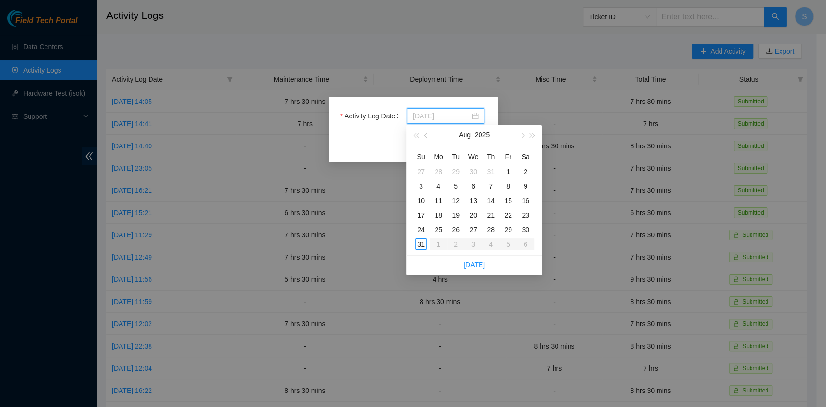
type input "[DATE]"
click at [528, 226] on div "30" at bounding box center [525, 230] width 12 height 12
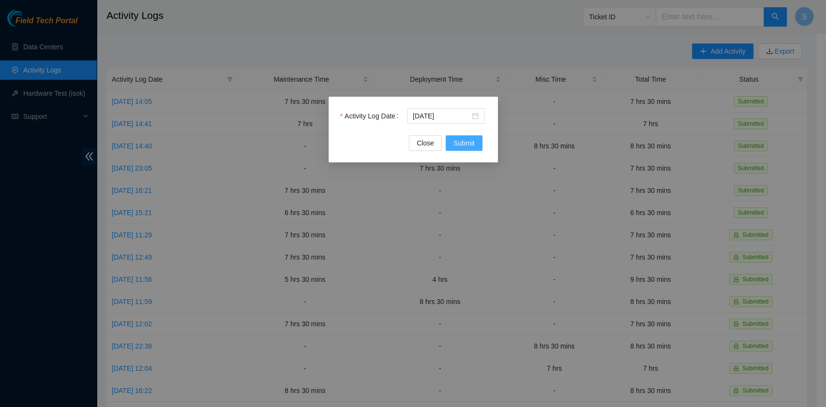
click at [476, 142] on button "Submit" at bounding box center [463, 142] width 37 height 15
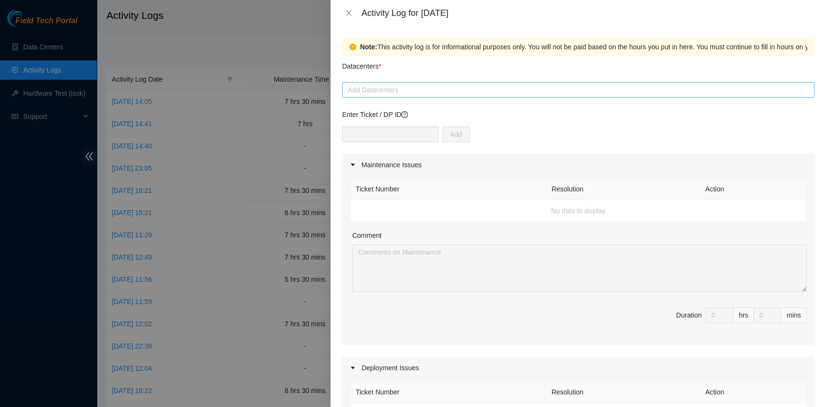
click at [410, 96] on div "Add Datacenters" at bounding box center [578, 89] width 472 height 15
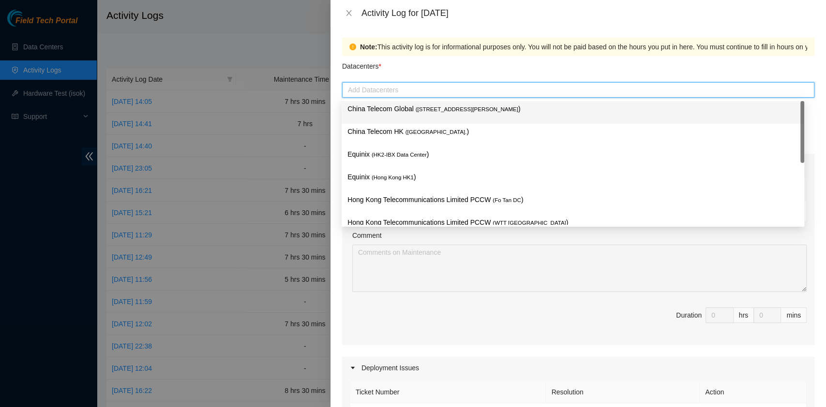
click at [410, 111] on p "China Telecom Global ( [STREET_ADDRESS][PERSON_NAME] )" at bounding box center [572, 109] width 451 height 11
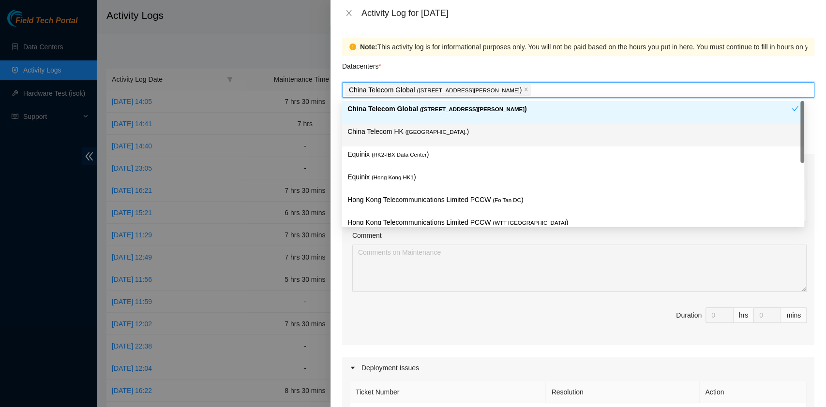
click at [405, 136] on p "China Telecom HK ( [GEOGRAPHIC_DATA] )" at bounding box center [572, 131] width 451 height 11
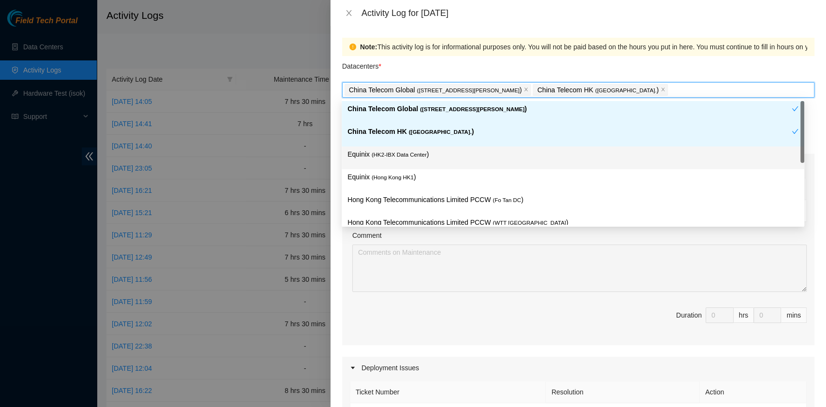
click at [399, 171] on div "Equinix ( [GEOGRAPHIC_DATA] HK1 )" at bounding box center [572, 180] width 462 height 23
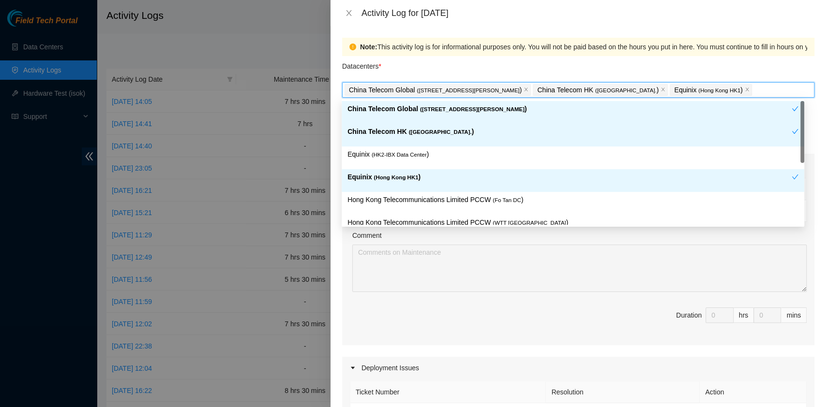
click at [402, 157] on span "( HK2-IBX Data Center" at bounding box center [398, 155] width 55 height 6
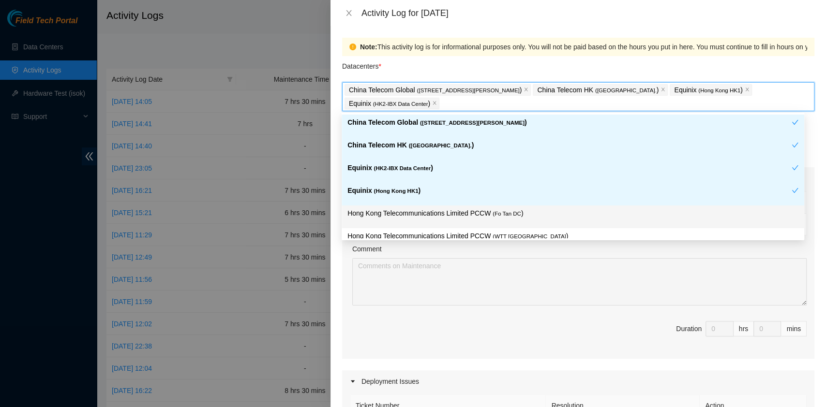
click at [443, 208] on p "Hong Kong Telecommunications Limited PCCW ( Fo Tan DC )" at bounding box center [572, 213] width 451 height 11
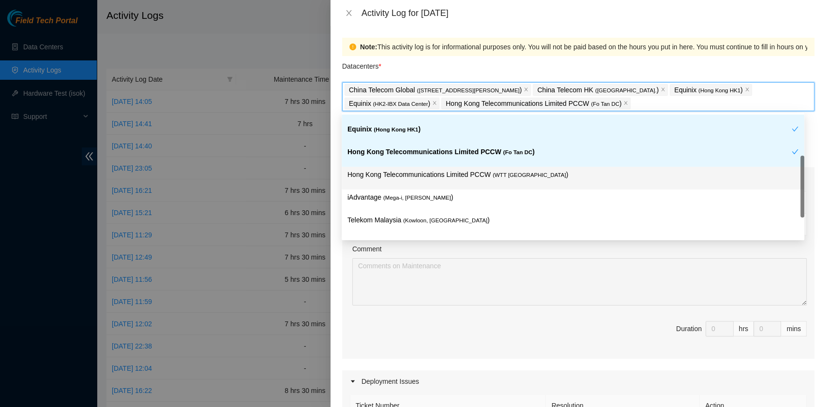
click at [497, 189] on div "China Telecom Global ( [STREET_ADDRESS][PERSON_NAME] Telecom HK ( [GEOGRAPHIC_D…" at bounding box center [572, 155] width 462 height 205
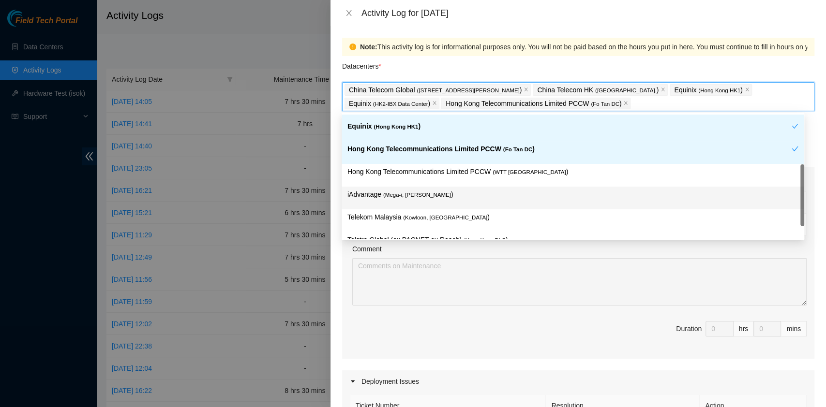
scroll to position [65, 0]
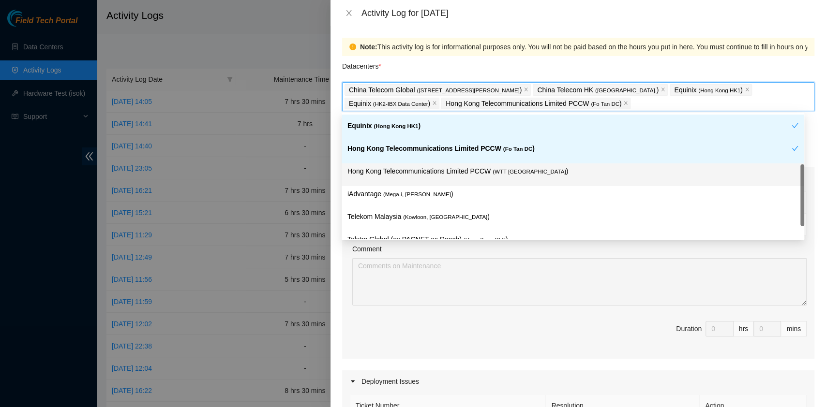
click at [460, 175] on p "Hong Kong Telecommunications Limited PCCW ( WTT [GEOGRAPHIC_DATA] )" at bounding box center [572, 171] width 451 height 11
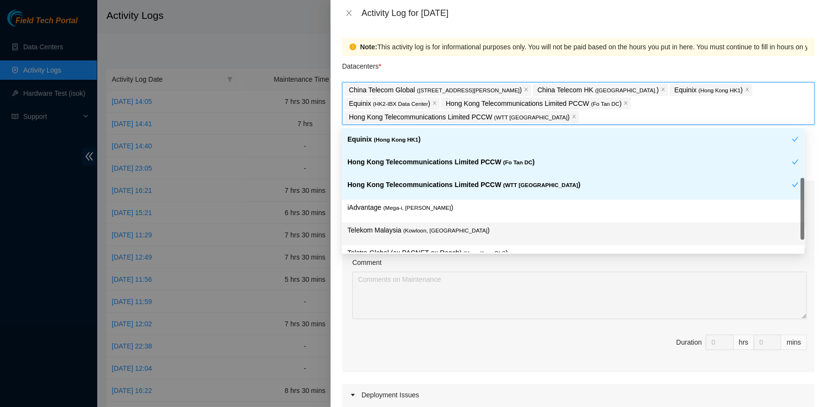
click at [449, 223] on div "Telekom Malaysia ( [GEOGRAPHIC_DATA], [GEOGRAPHIC_DATA] )" at bounding box center [572, 234] width 462 height 23
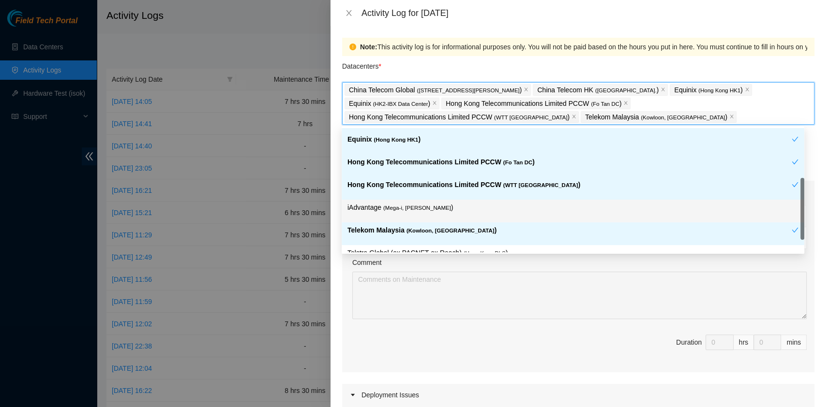
click at [438, 215] on div "iAdvantage ( Mega-i, Chai Wan )" at bounding box center [572, 211] width 451 height 18
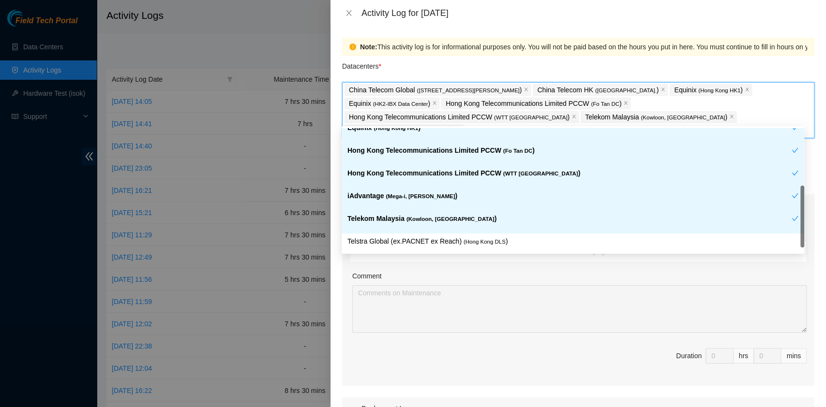
scroll to position [80, 0]
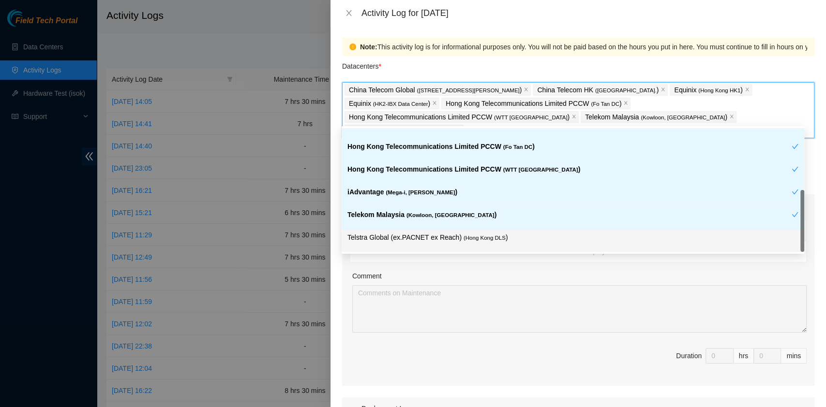
click at [507, 233] on p "Telstra Global (ex.PACNET ex Reach) ( [GEOGRAPHIC_DATA] DLS )" at bounding box center [572, 237] width 451 height 11
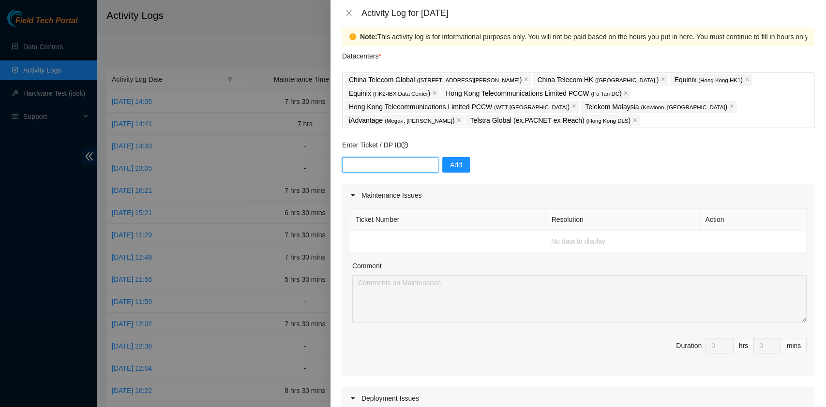
click at [409, 161] on input "text" at bounding box center [390, 164] width 96 height 15
click at [504, 164] on div "Add" at bounding box center [578, 170] width 472 height 27
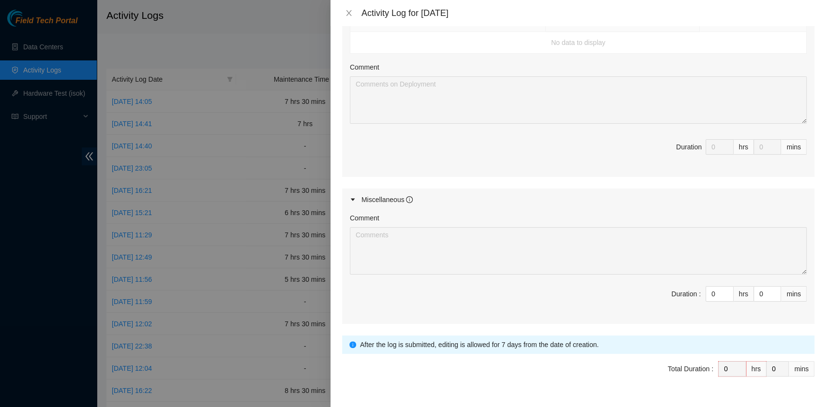
scroll to position [434, 0]
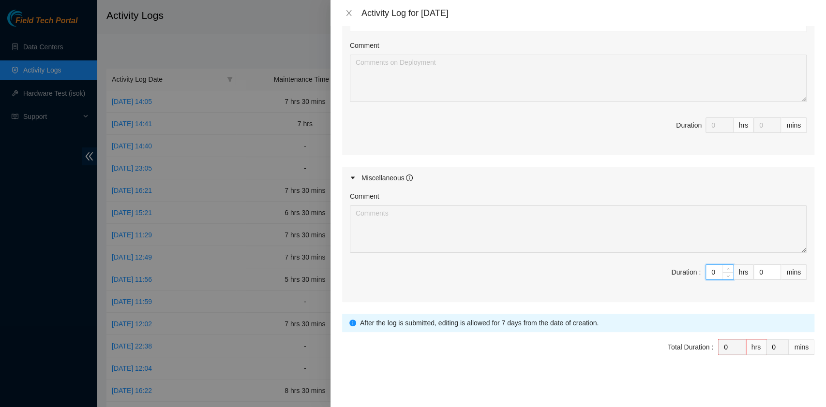
drag, startPoint x: 709, startPoint y: 272, endPoint x: 656, endPoint y: 267, distance: 53.0
click at [656, 267] on span "Duration : 0 hrs 0 mins" at bounding box center [578, 278] width 457 height 27
type input "8"
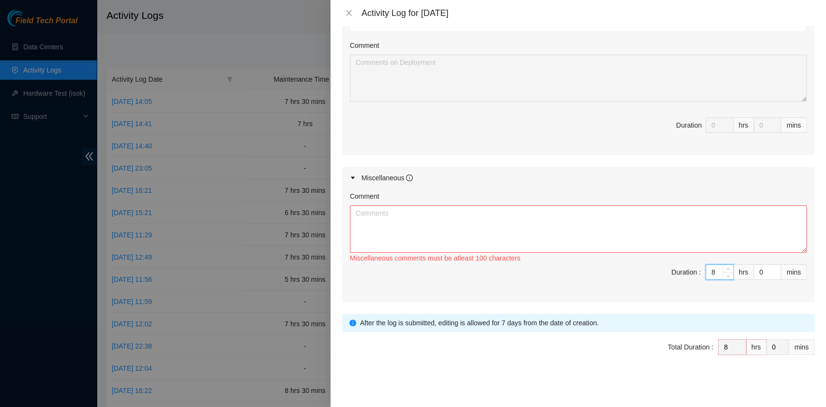
type input "0"
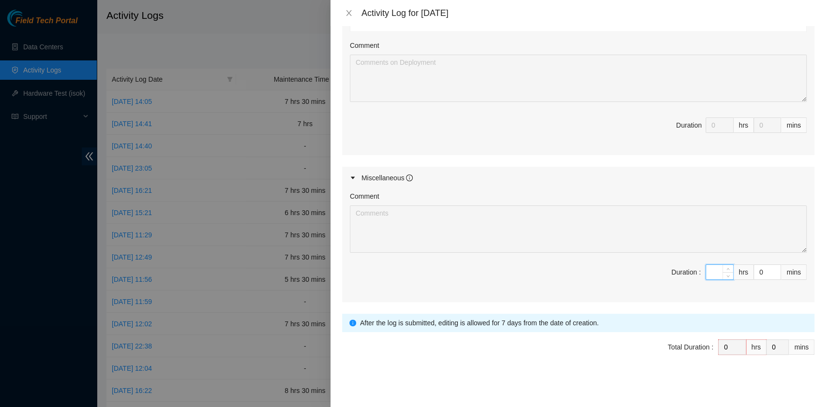
type input "7"
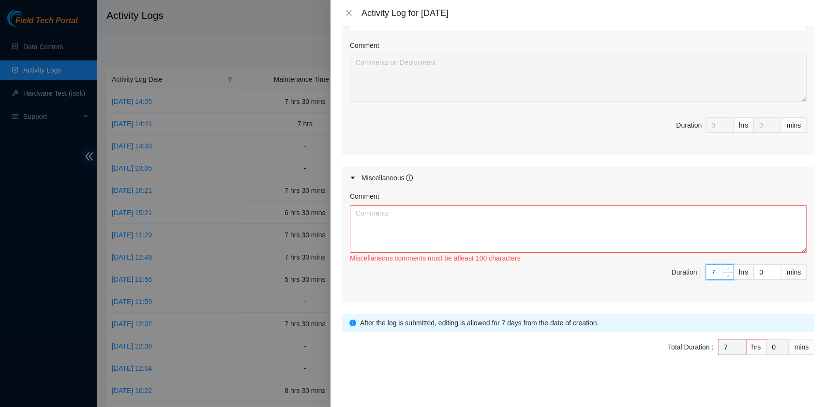
type input "7"
type input "3"
type input "30"
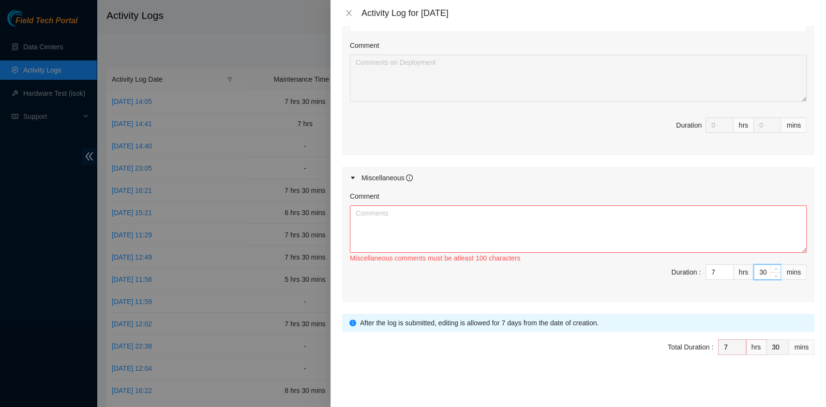
type input "30"
click at [461, 229] on textarea "Comment" at bounding box center [578, 229] width 457 height 47
paste textarea "DP80135 DP83102 DP83104 DP80469 DP76877 DP83429 - DP83430 DP81177 DP79032 DP785…"
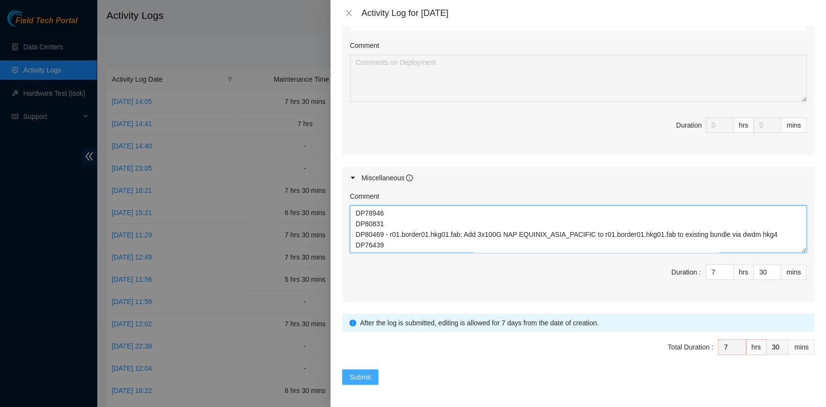
type textarea "DP80135 DP83102 DP83104 DP80469 DP76877 DP83429 - DP83430 DP81177 DP79032 DP785…"
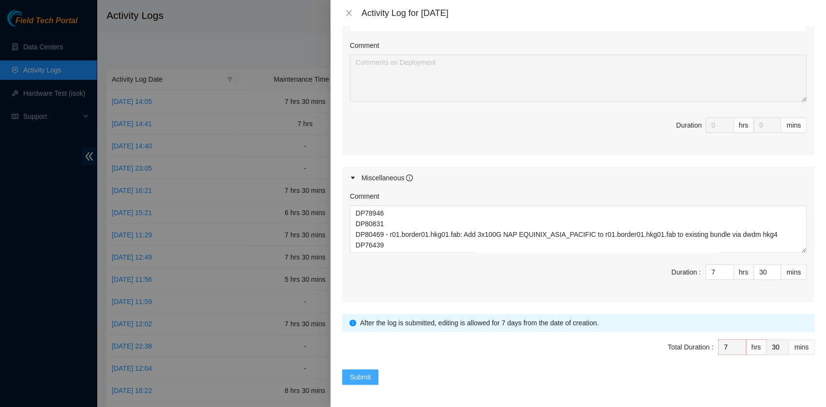
click at [345, 377] on button "Submit" at bounding box center [360, 377] width 37 height 15
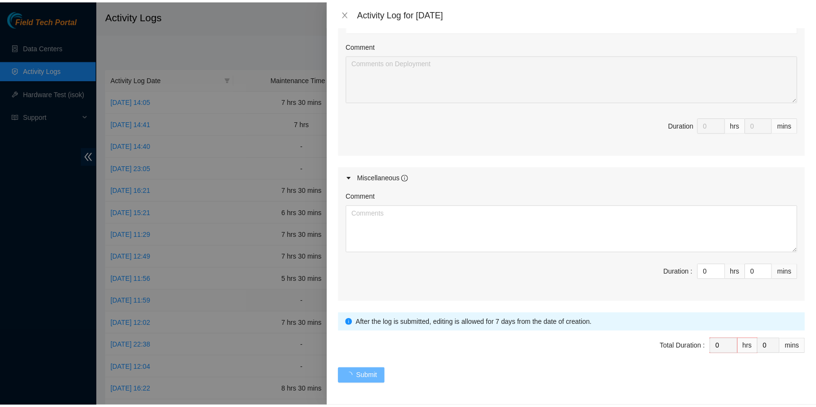
scroll to position [0, 0]
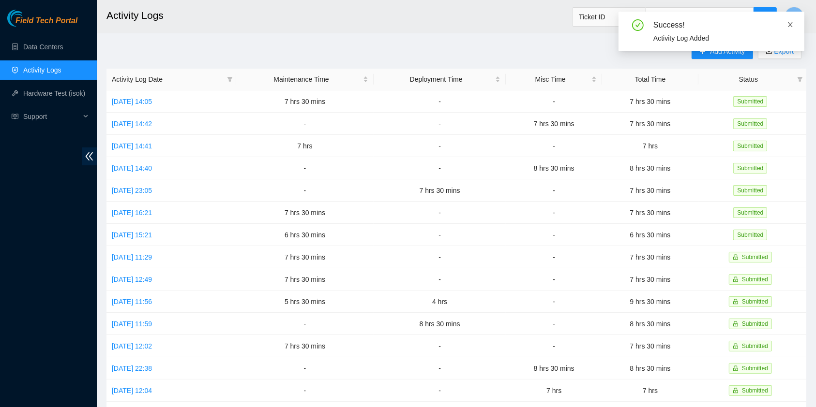
click at [791, 25] on icon "close" at bounding box center [789, 24] width 7 height 7
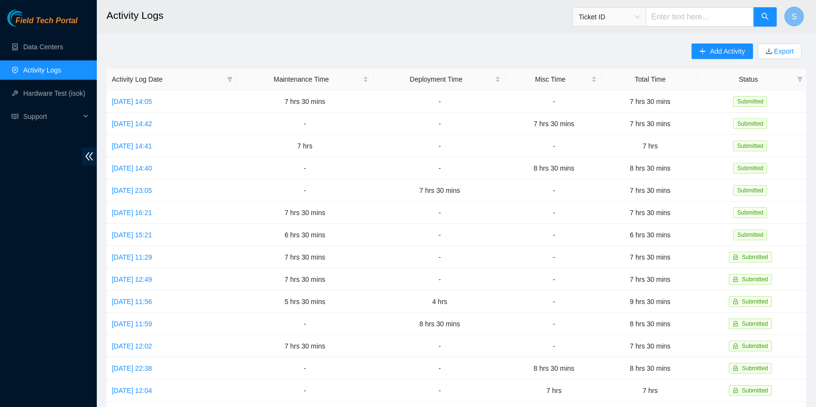
click at [799, 16] on button "S" at bounding box center [793, 16] width 19 height 19
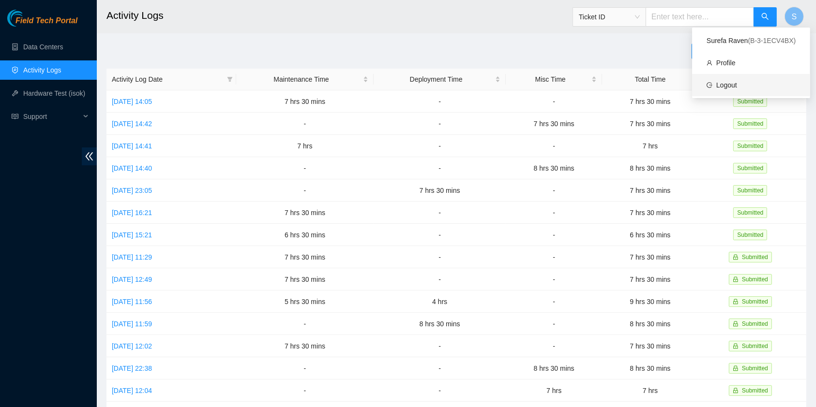
click at [737, 81] on link "Logout" at bounding box center [726, 85] width 21 height 8
